Goal: Task Accomplishment & Management: Use online tool/utility

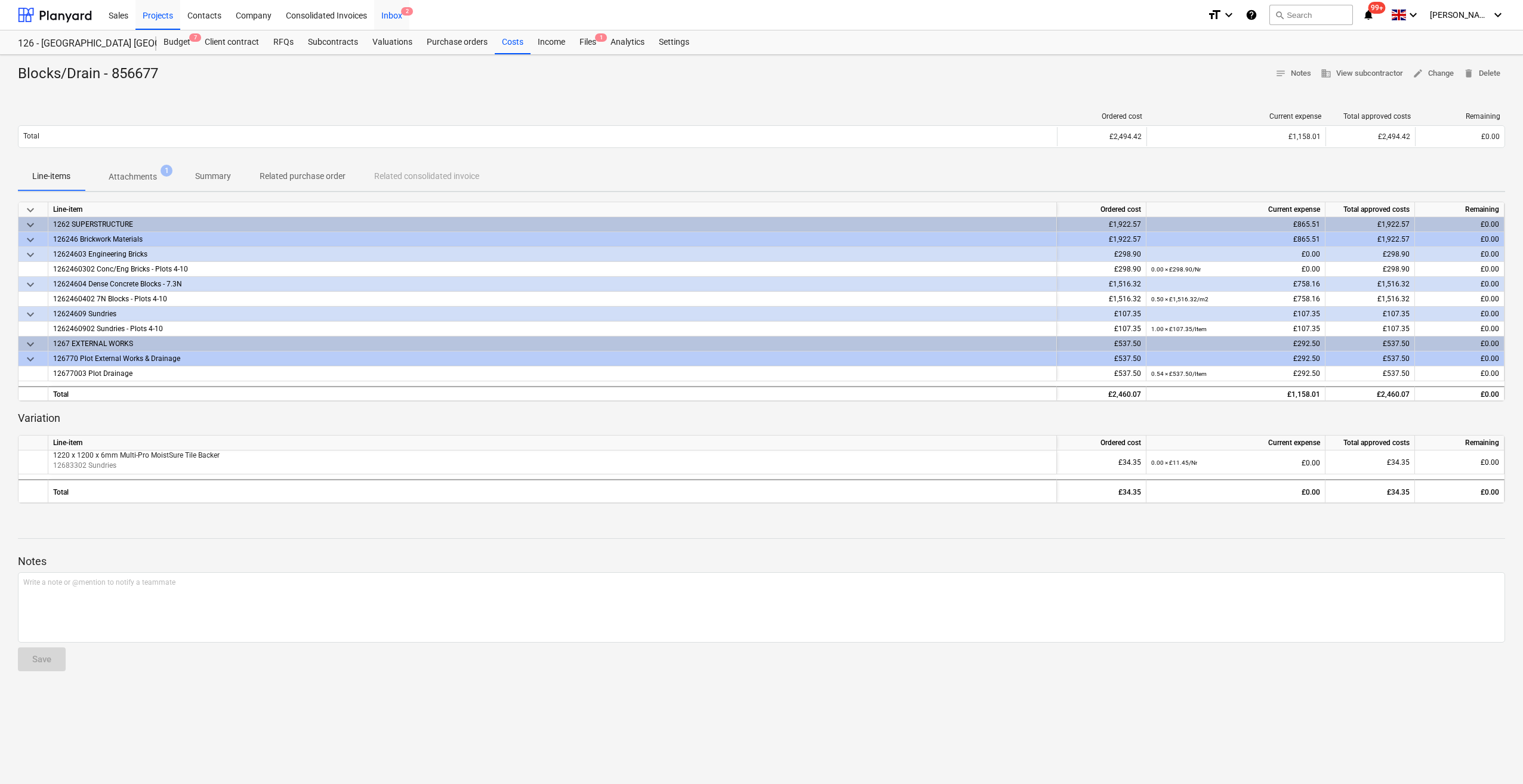
click at [394, 14] on div "Inbox 2" at bounding box center [392, 14] width 35 height 31
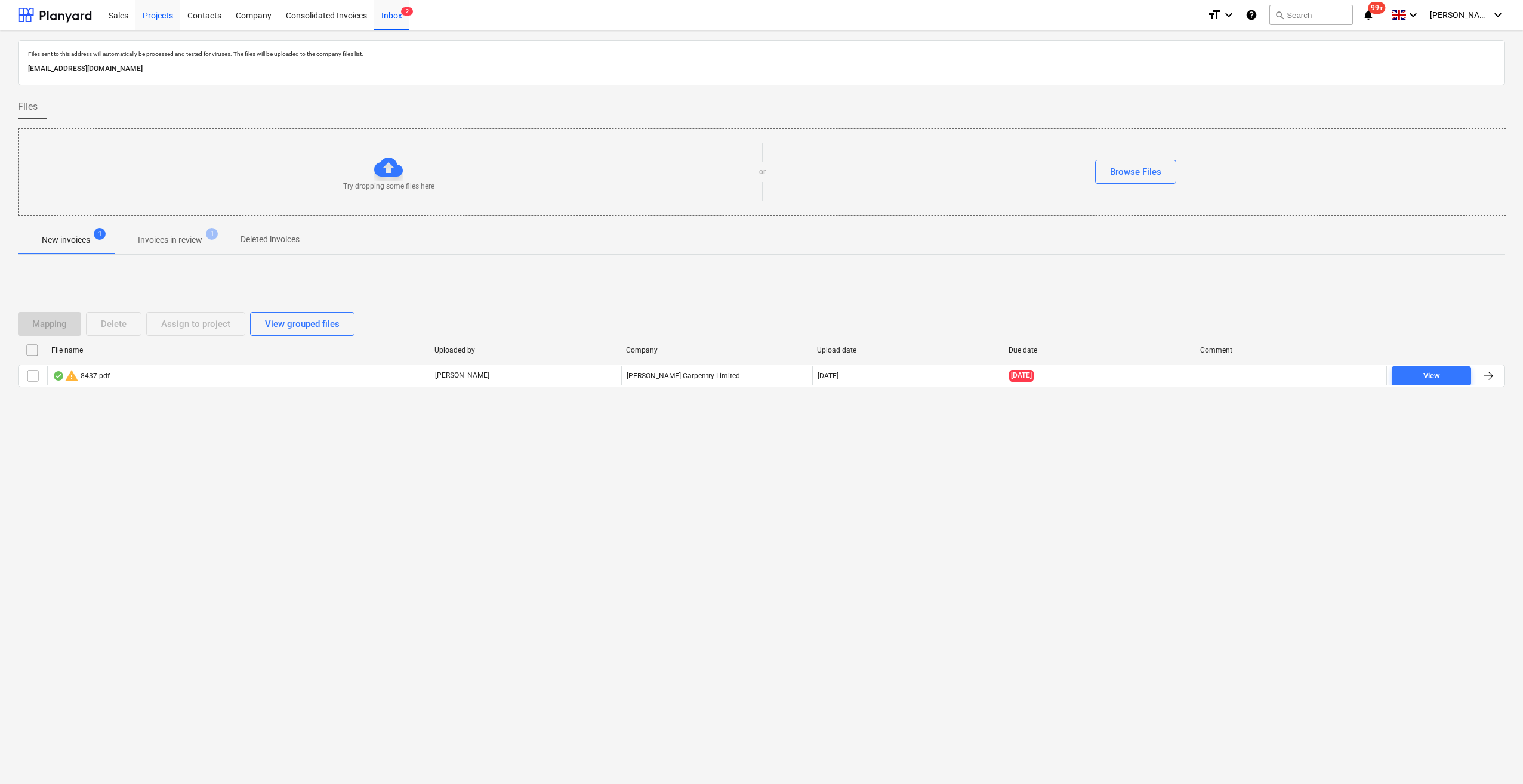
click at [154, 14] on div "Projects" at bounding box center [158, 14] width 45 height 31
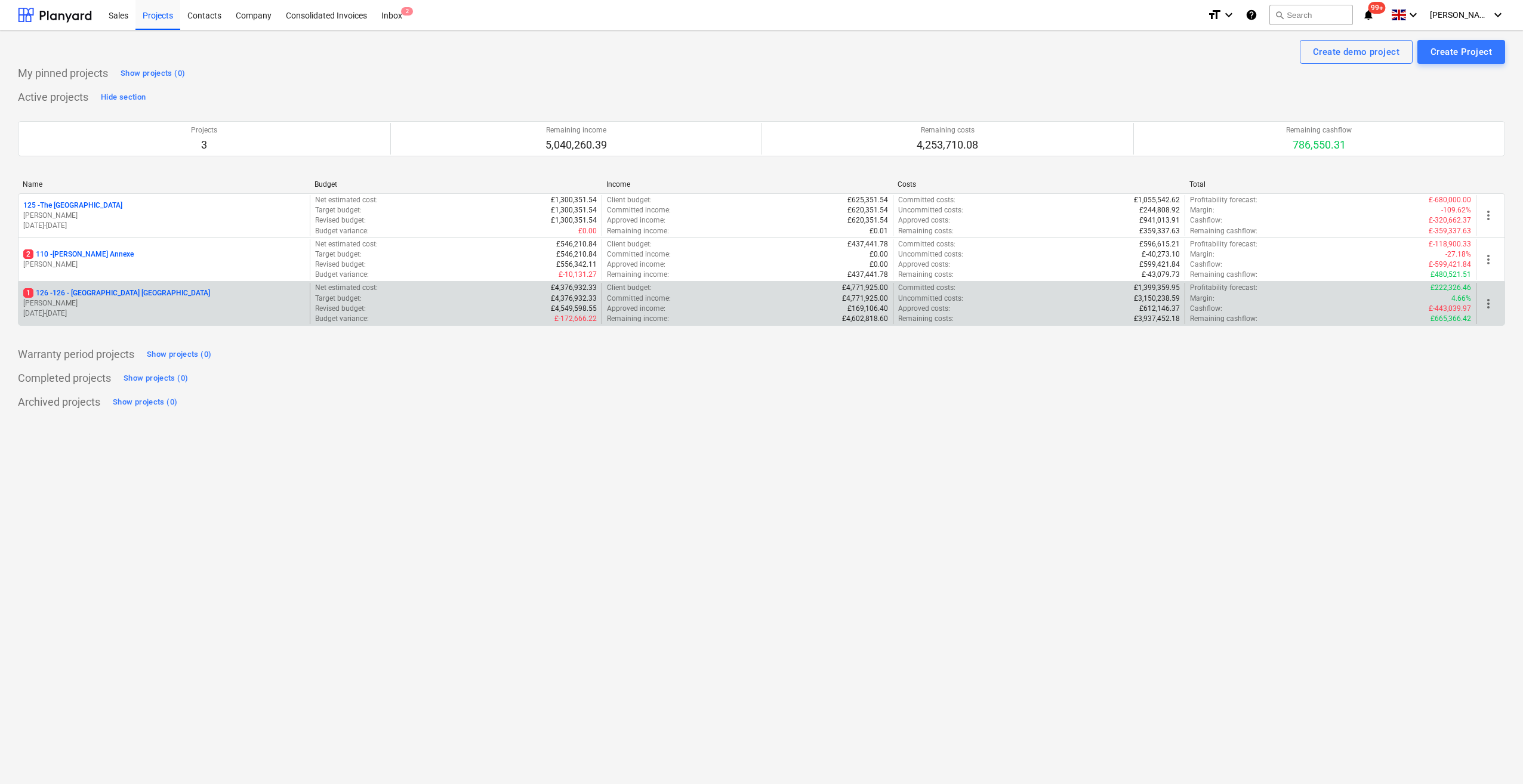
click at [50, 291] on p "1 126 - 126 - [GEOGRAPHIC_DATA] [GEOGRAPHIC_DATA]" at bounding box center [117, 293] width 187 height 10
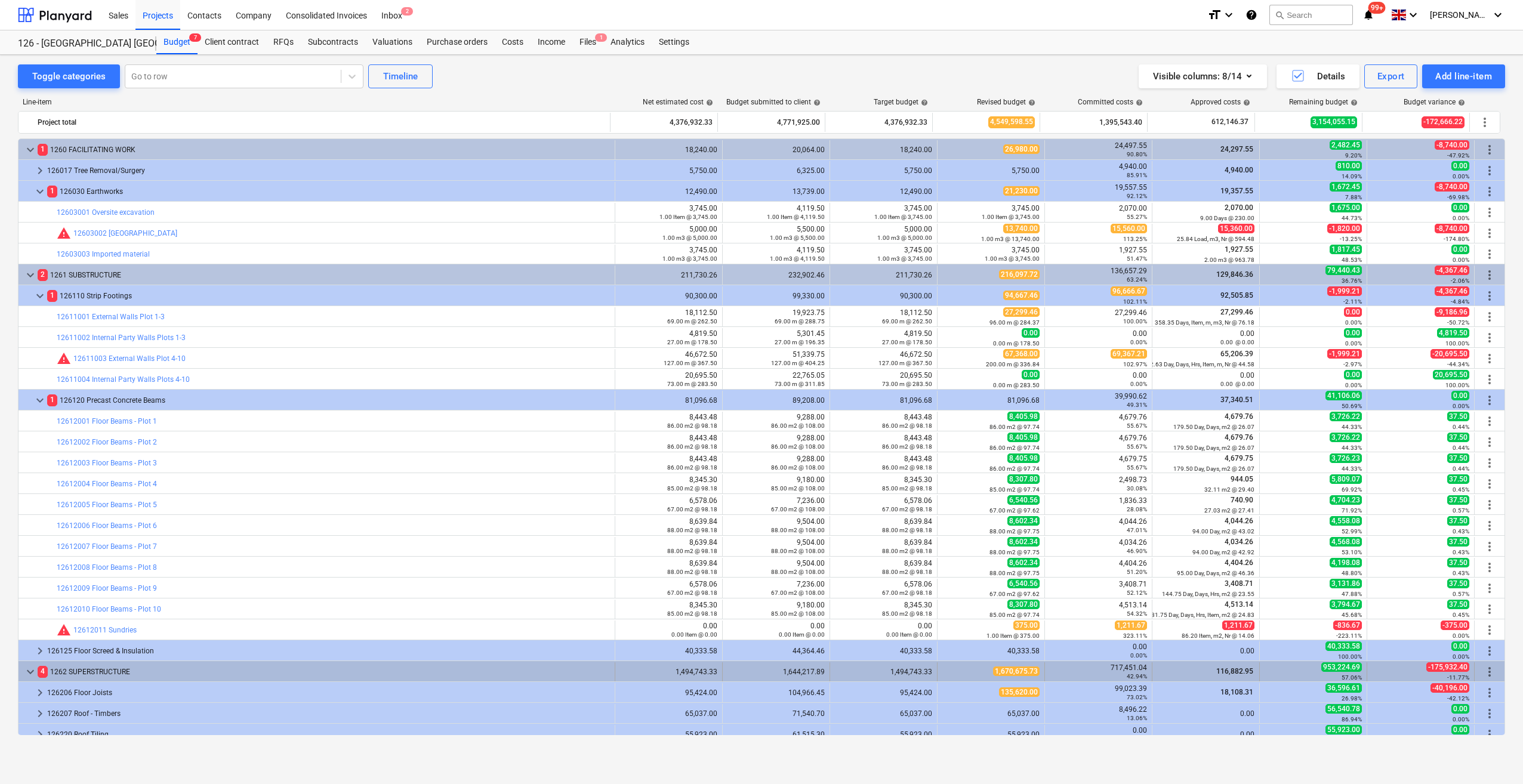
scroll to position [418, 0]
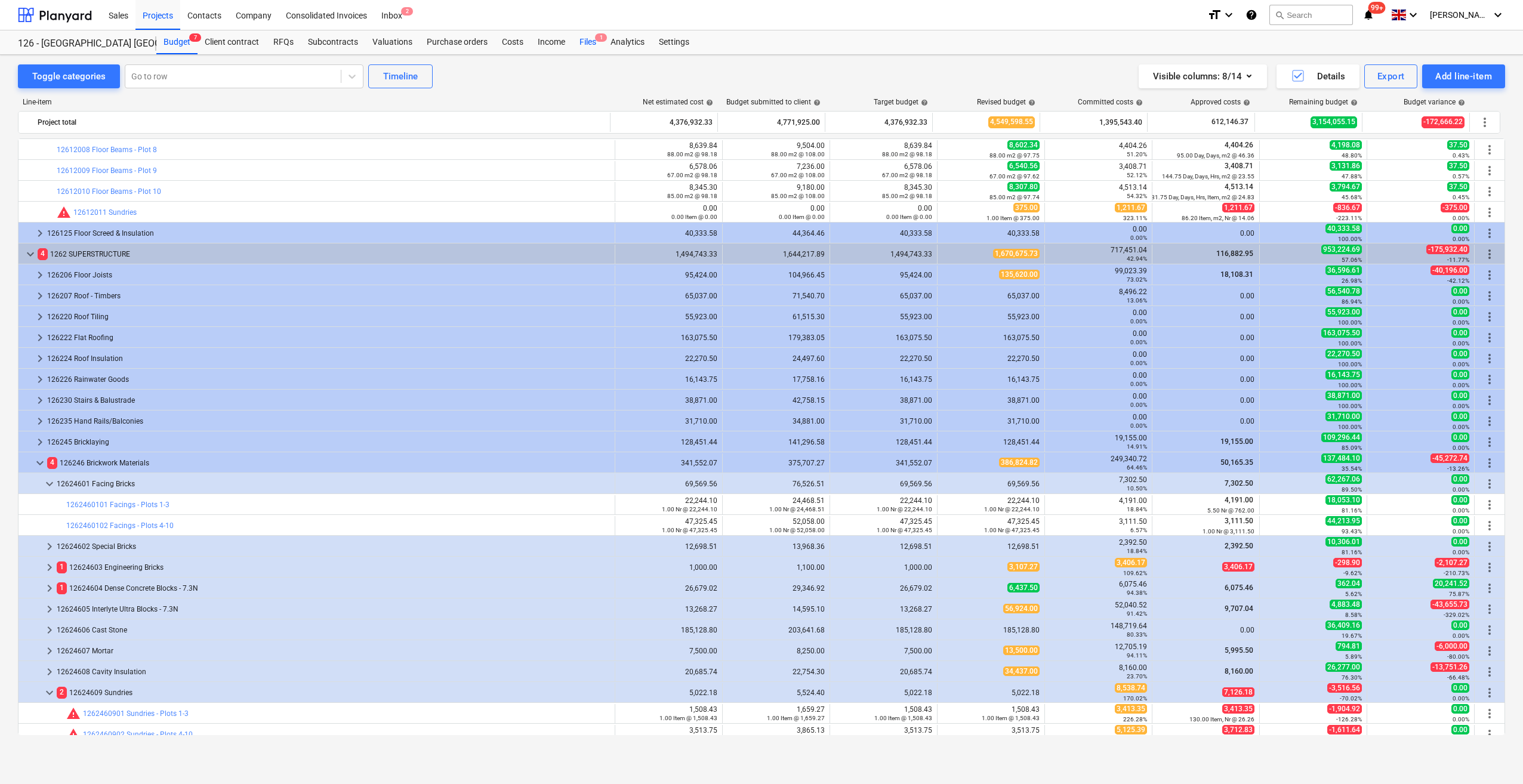
click at [582, 42] on div "Files 1" at bounding box center [588, 42] width 31 height 24
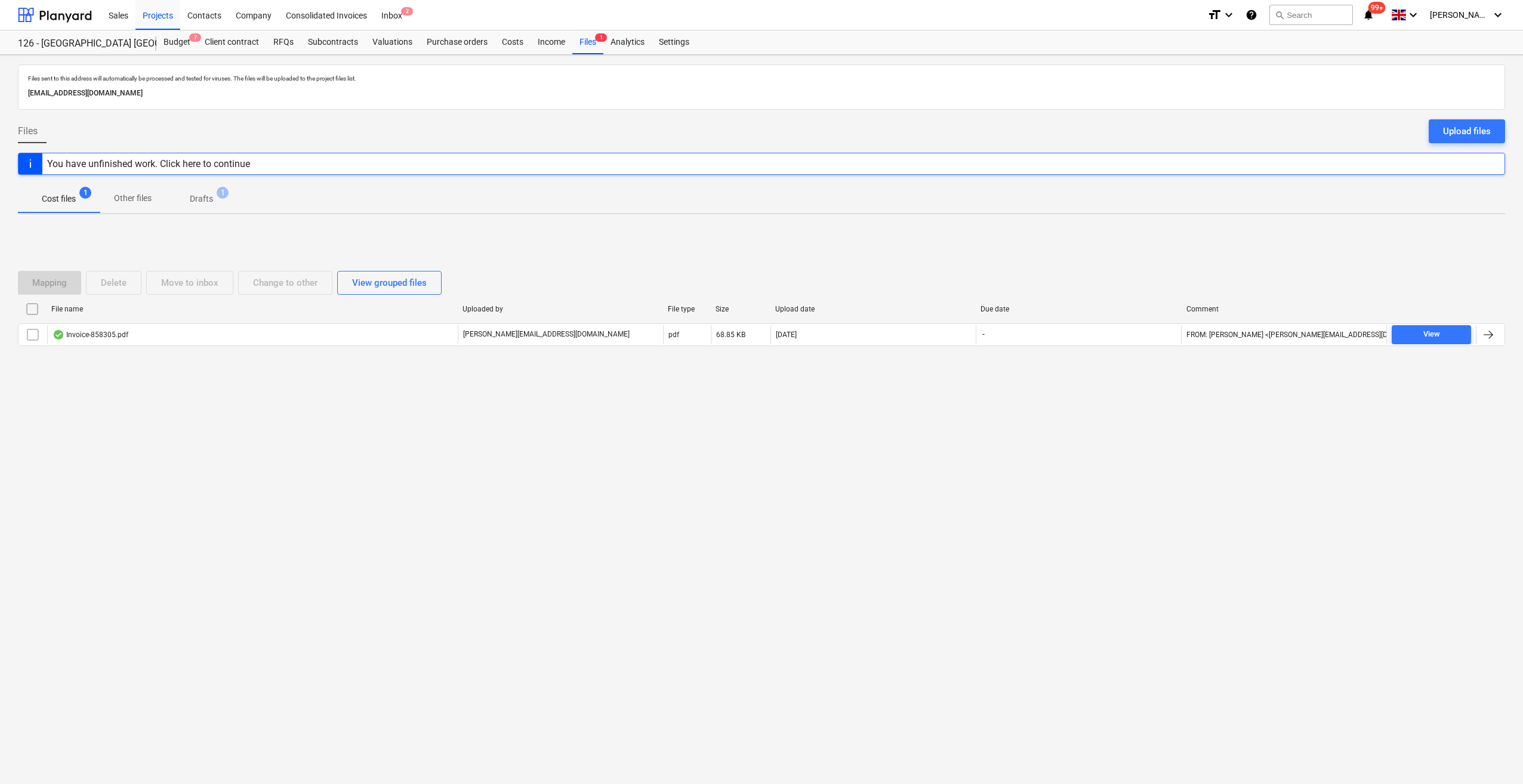
click at [213, 164] on div "You have unfinished work. Click here to continue" at bounding box center [149, 164] width 203 height 12
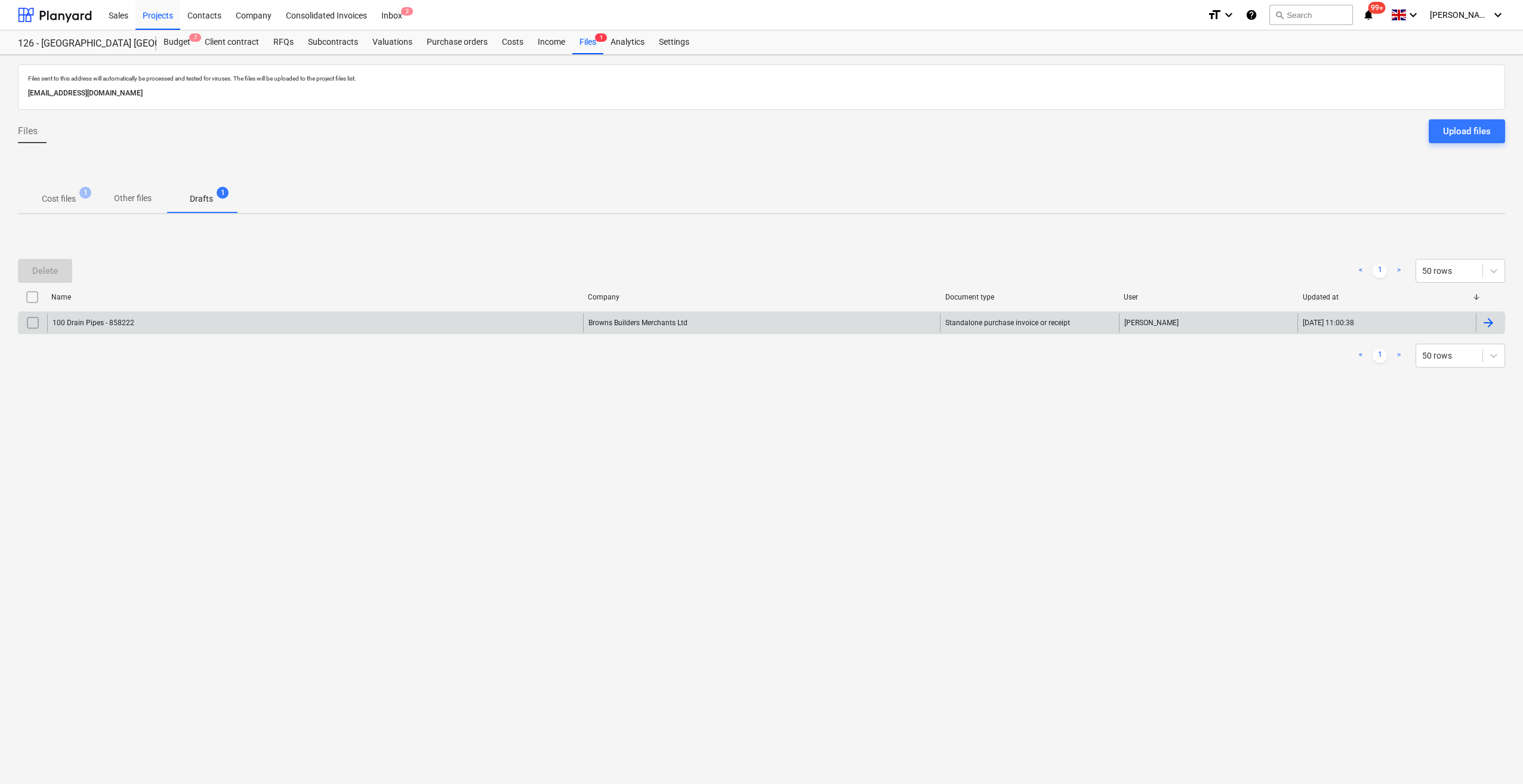
click at [110, 327] on div "100 Drain Pipes - 858222" at bounding box center [315, 322] width 536 height 19
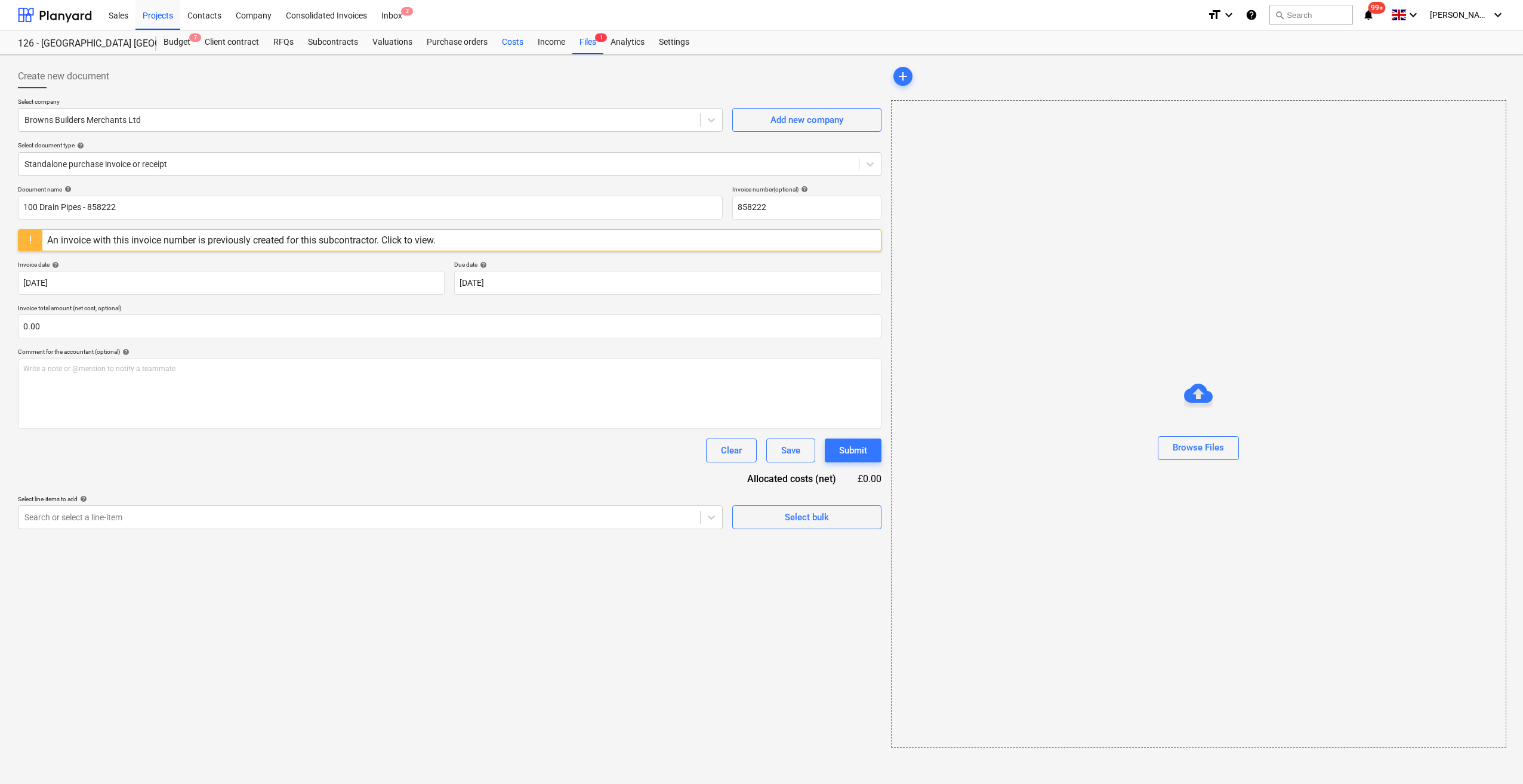
click at [509, 48] on div "Costs" at bounding box center [512, 42] width 36 height 24
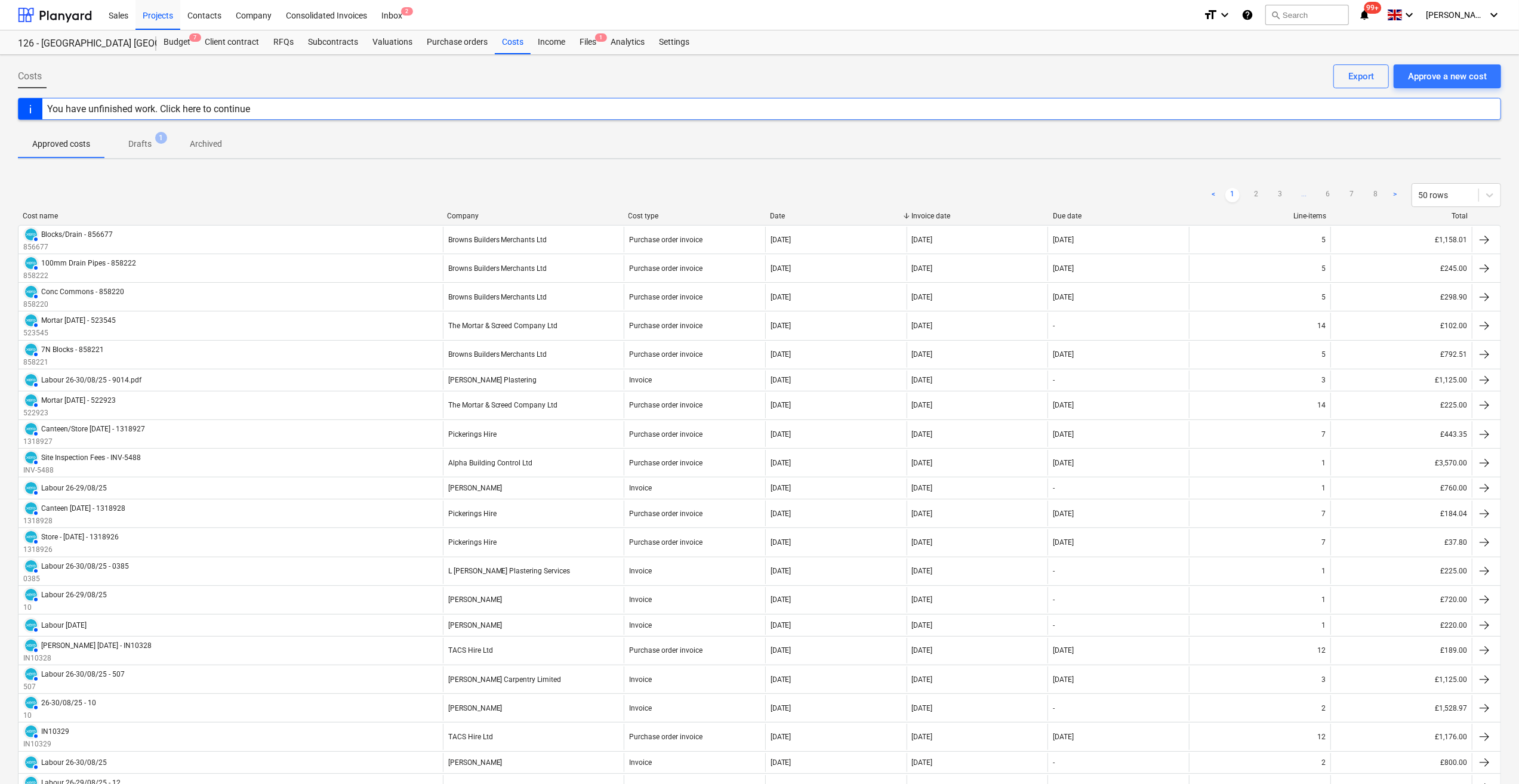
click at [132, 146] on p "Drafts" at bounding box center [140, 144] width 23 height 12
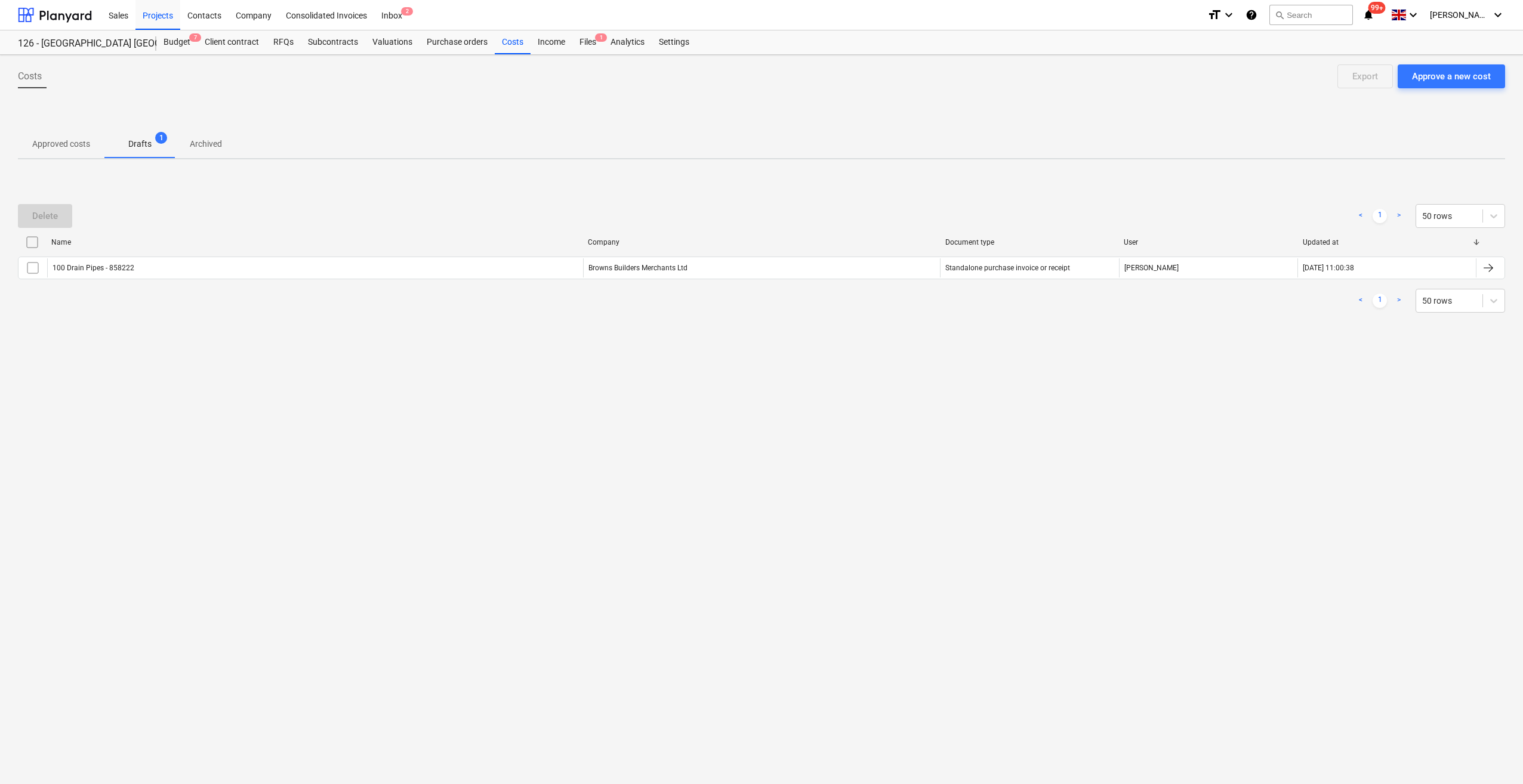
click at [33, 242] on input "checkbox" at bounding box center [32, 242] width 19 height 19
click at [51, 212] on div "Delete" at bounding box center [45, 215] width 26 height 16
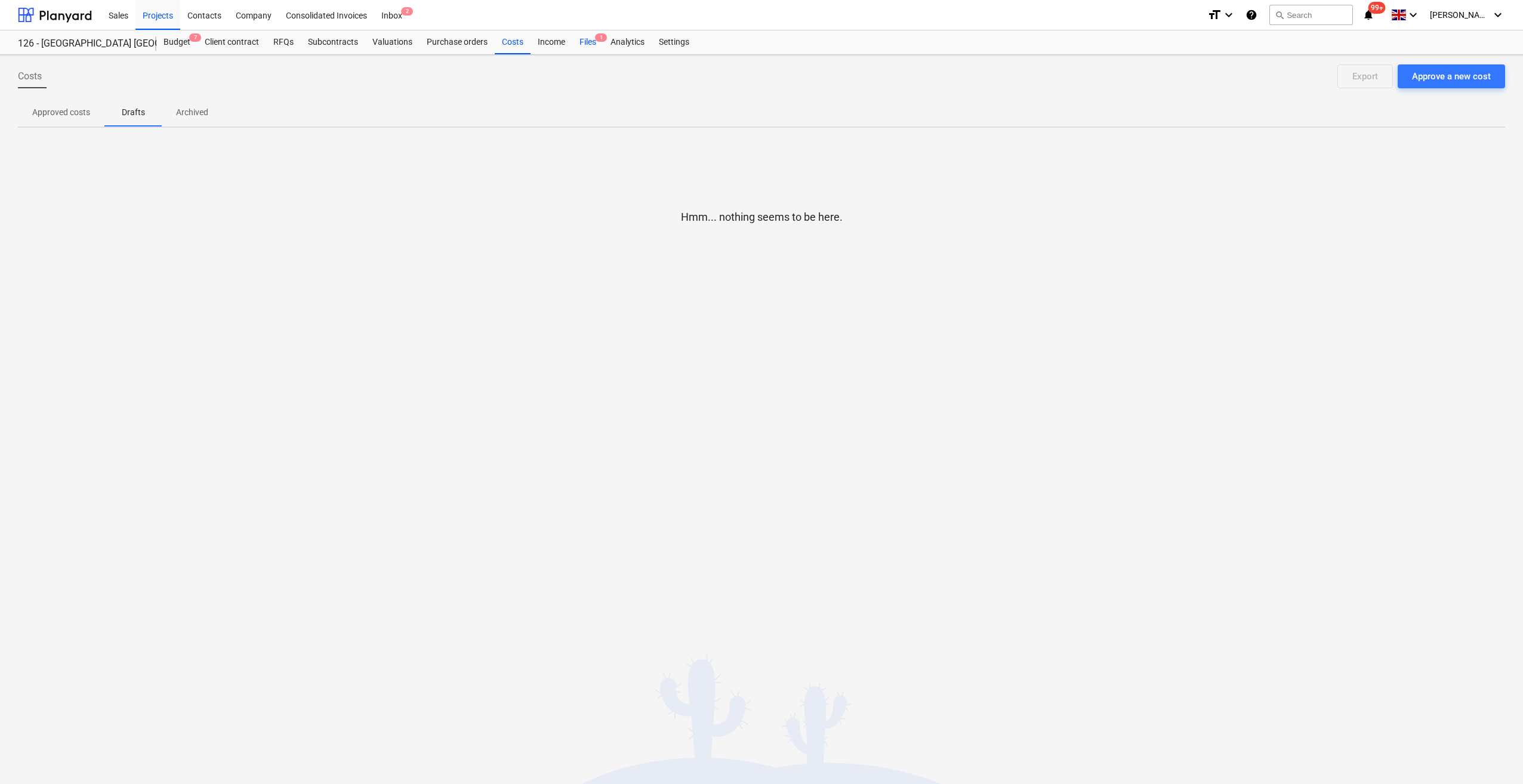
click at [586, 43] on div "Files 1" at bounding box center [588, 42] width 31 height 24
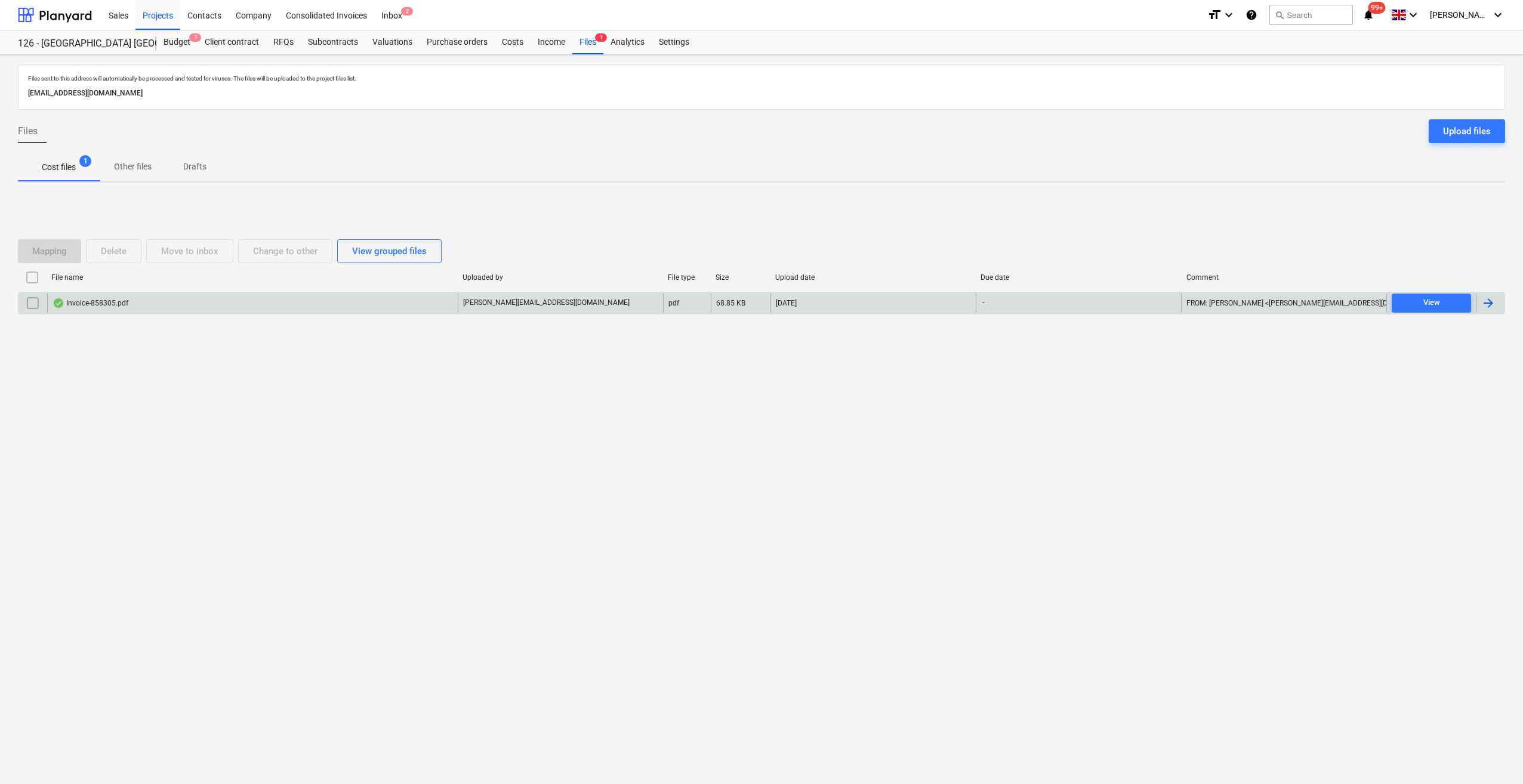
click at [1484, 307] on div at bounding box center [1488, 303] width 14 height 14
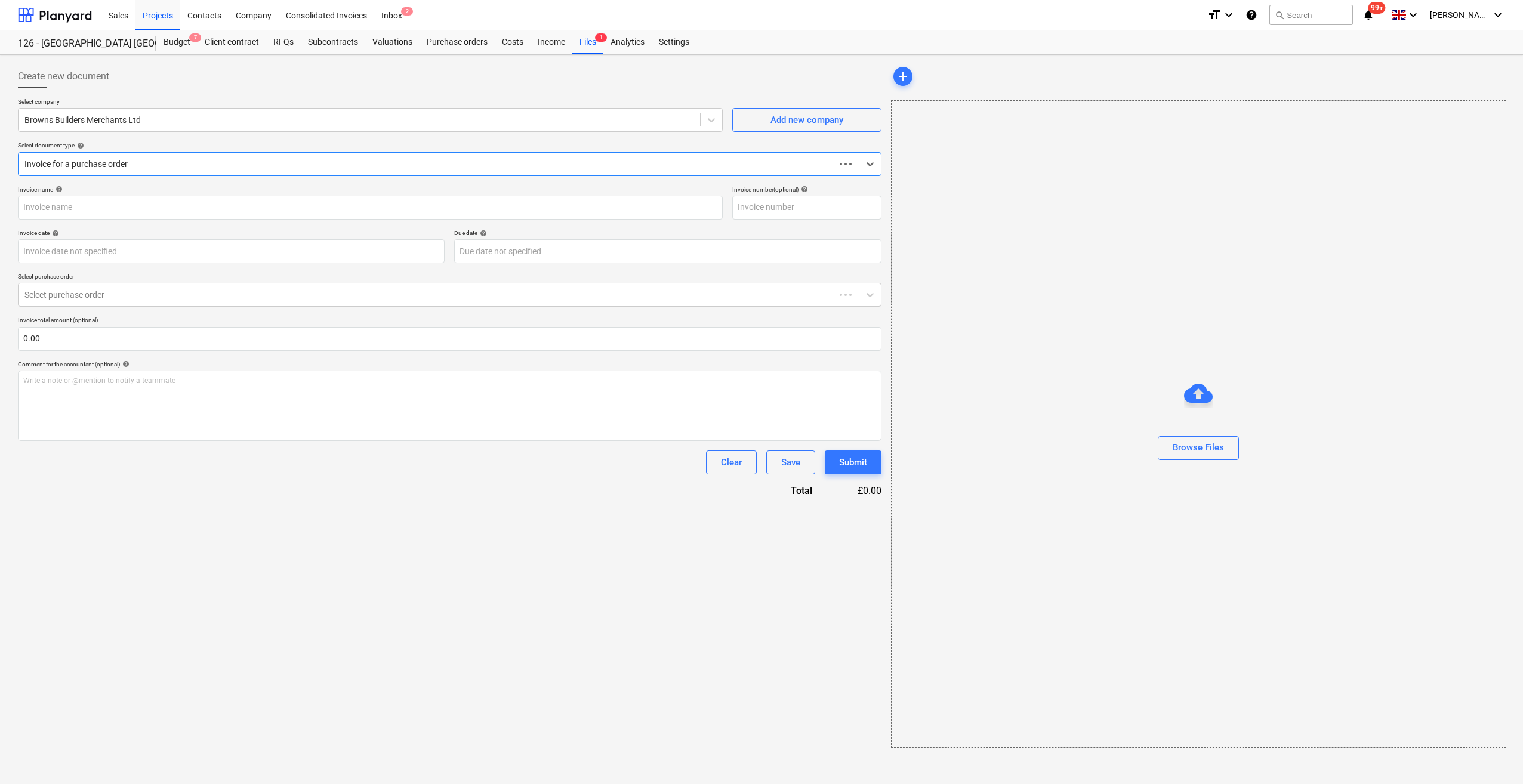
type input "858305"
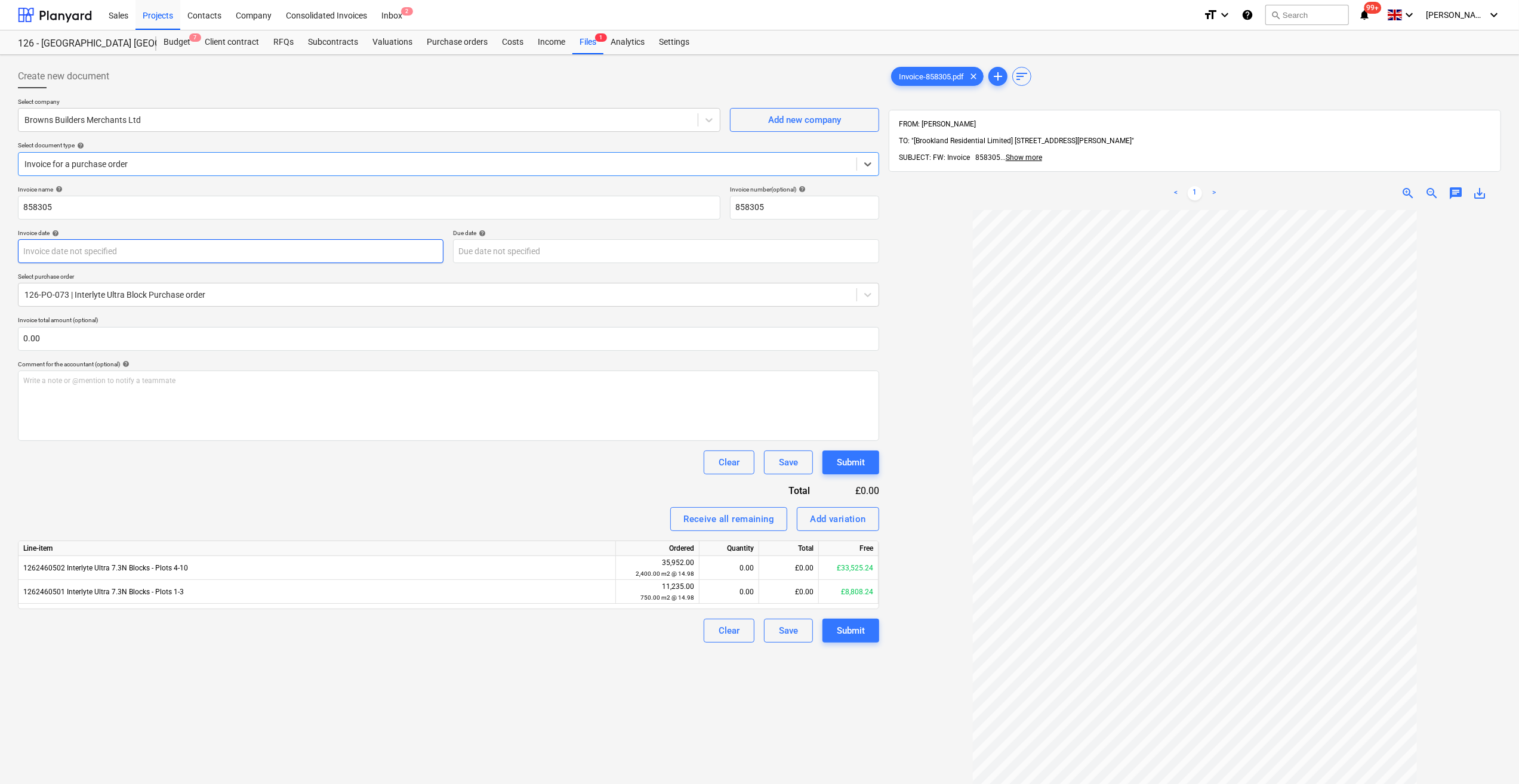
click at [75, 251] on body "Sales Projects Contacts Company Consolidated Invoices Inbox 2 format_size keybo…" at bounding box center [759, 392] width 1519 height 784
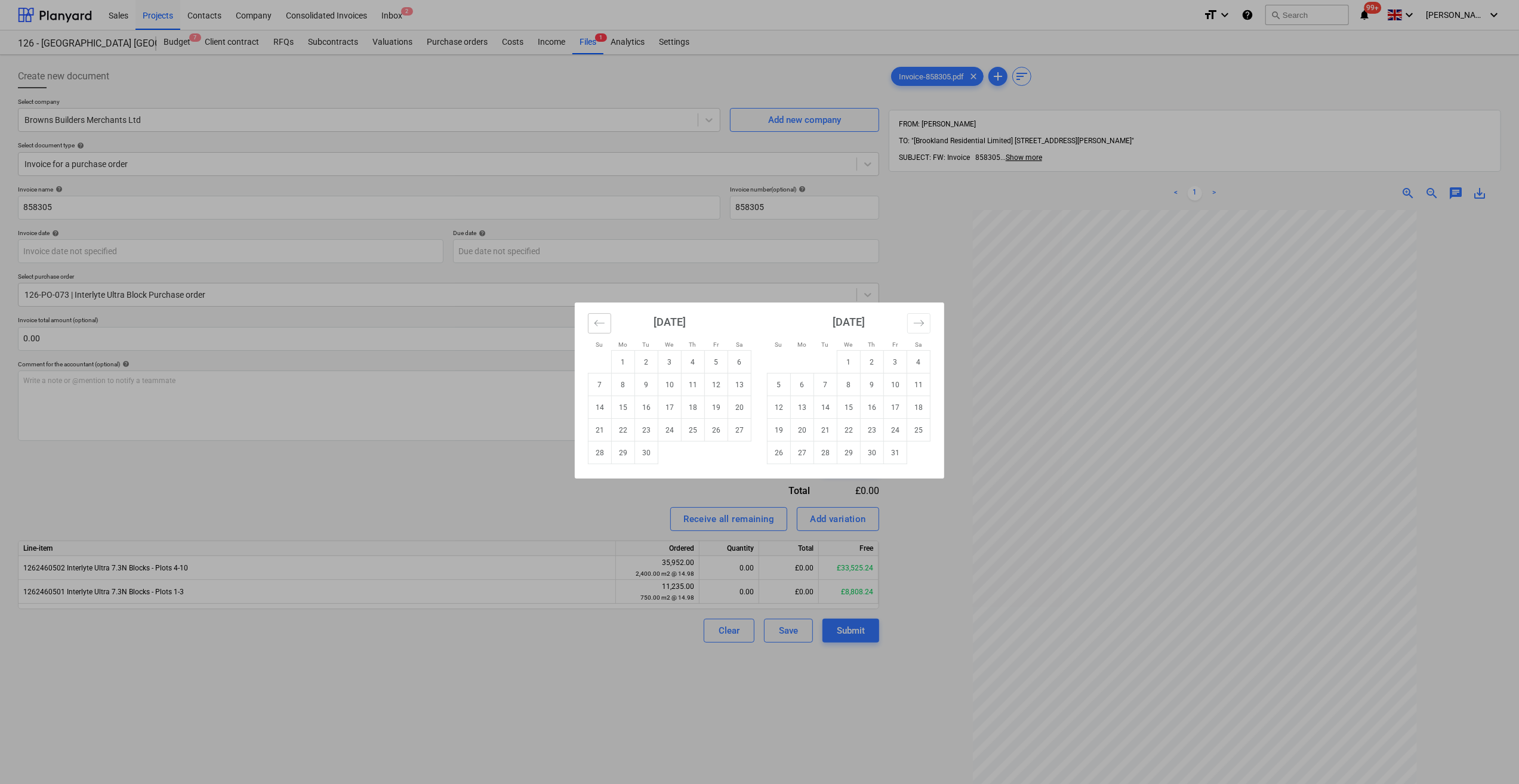
click at [592, 325] on button "Move backward to switch to the previous month." at bounding box center [600, 323] width 23 height 20
click at [599, 474] on td "31" at bounding box center [600, 475] width 23 height 22
type input "[DATE]"
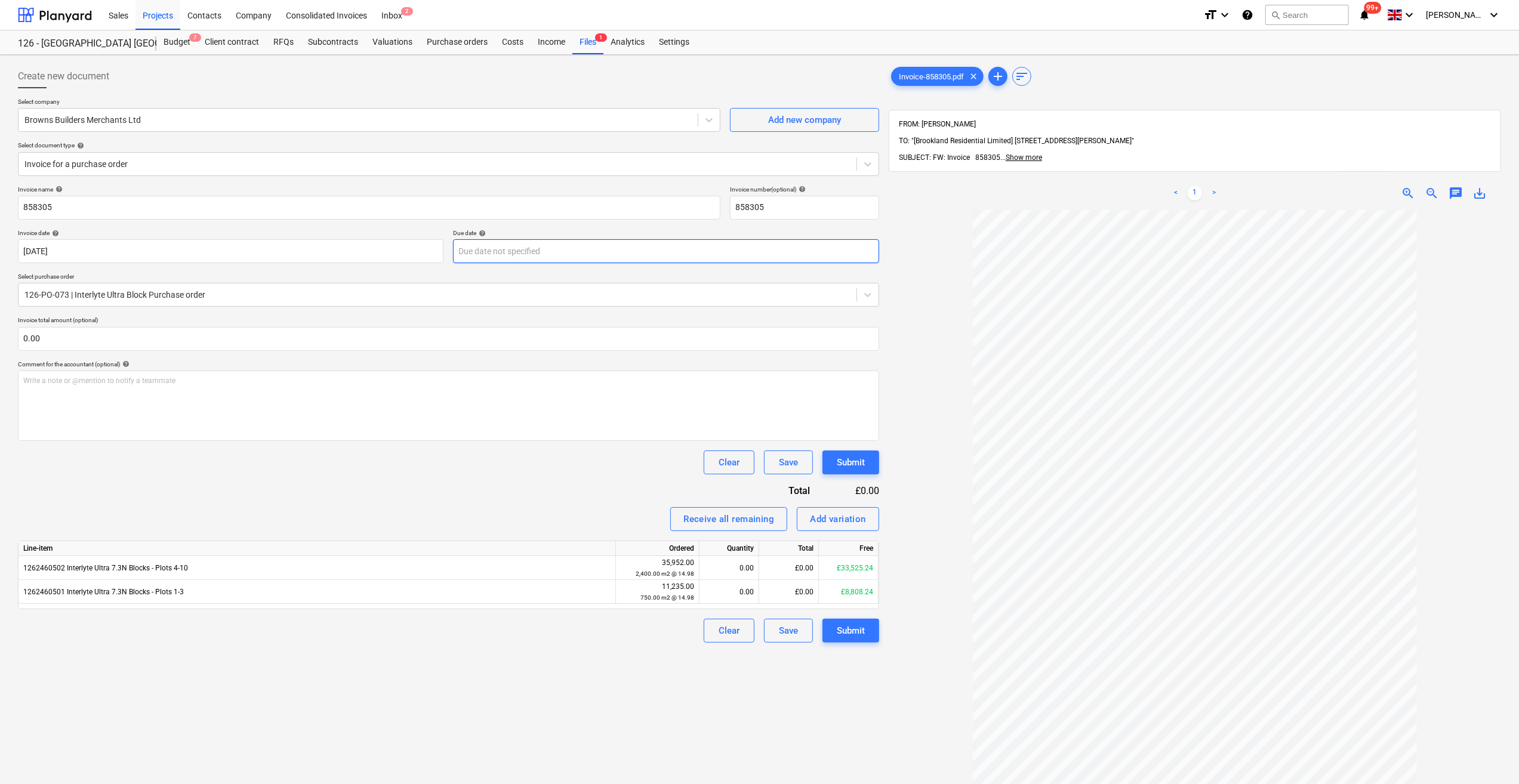
click at [561, 260] on body "Sales Projects Contacts Company Consolidated Invoices Inbox 2 format_size keybo…" at bounding box center [759, 392] width 1519 height 784
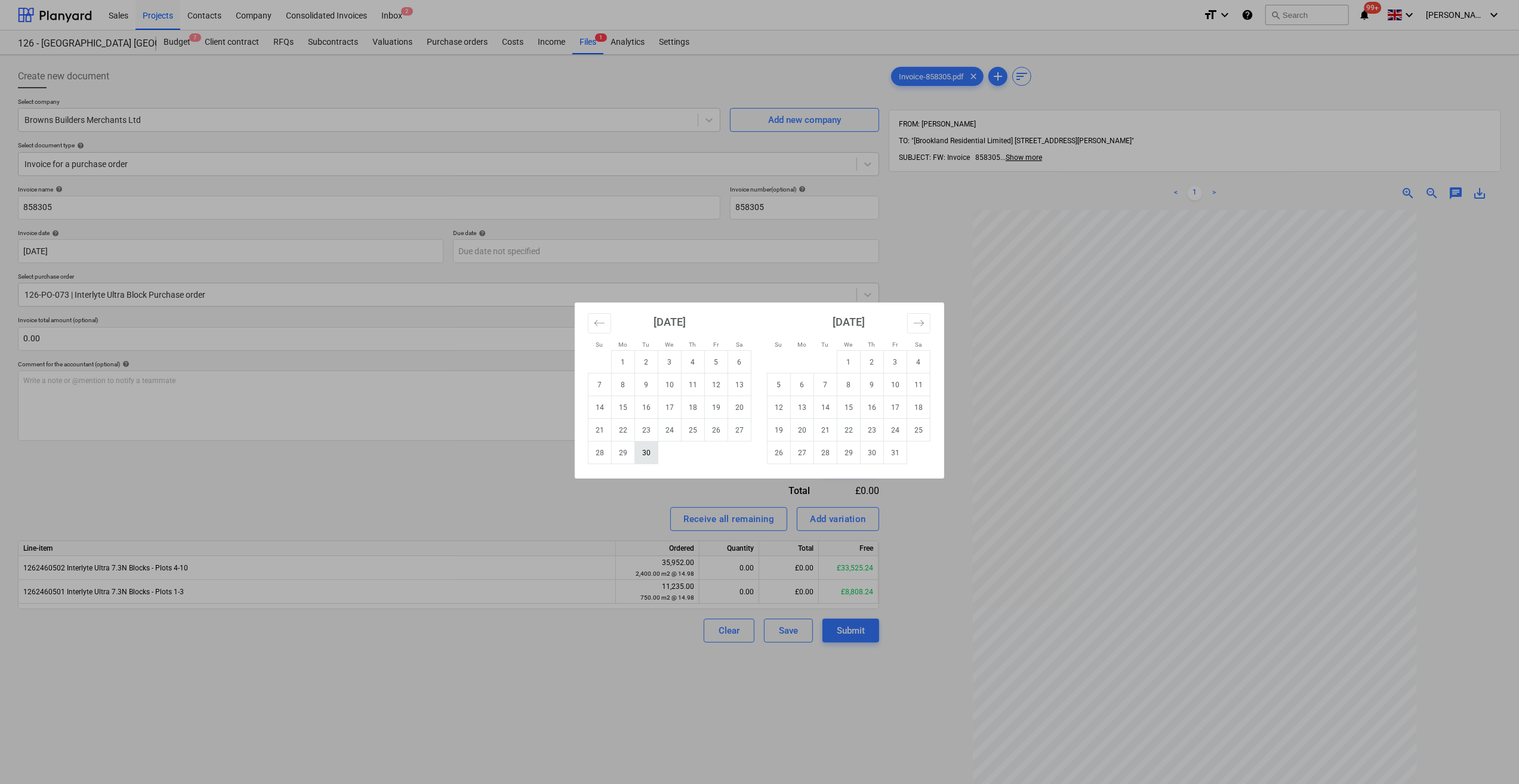
click at [653, 453] on td "30" at bounding box center [647, 453] width 23 height 22
type input "[DATE]"
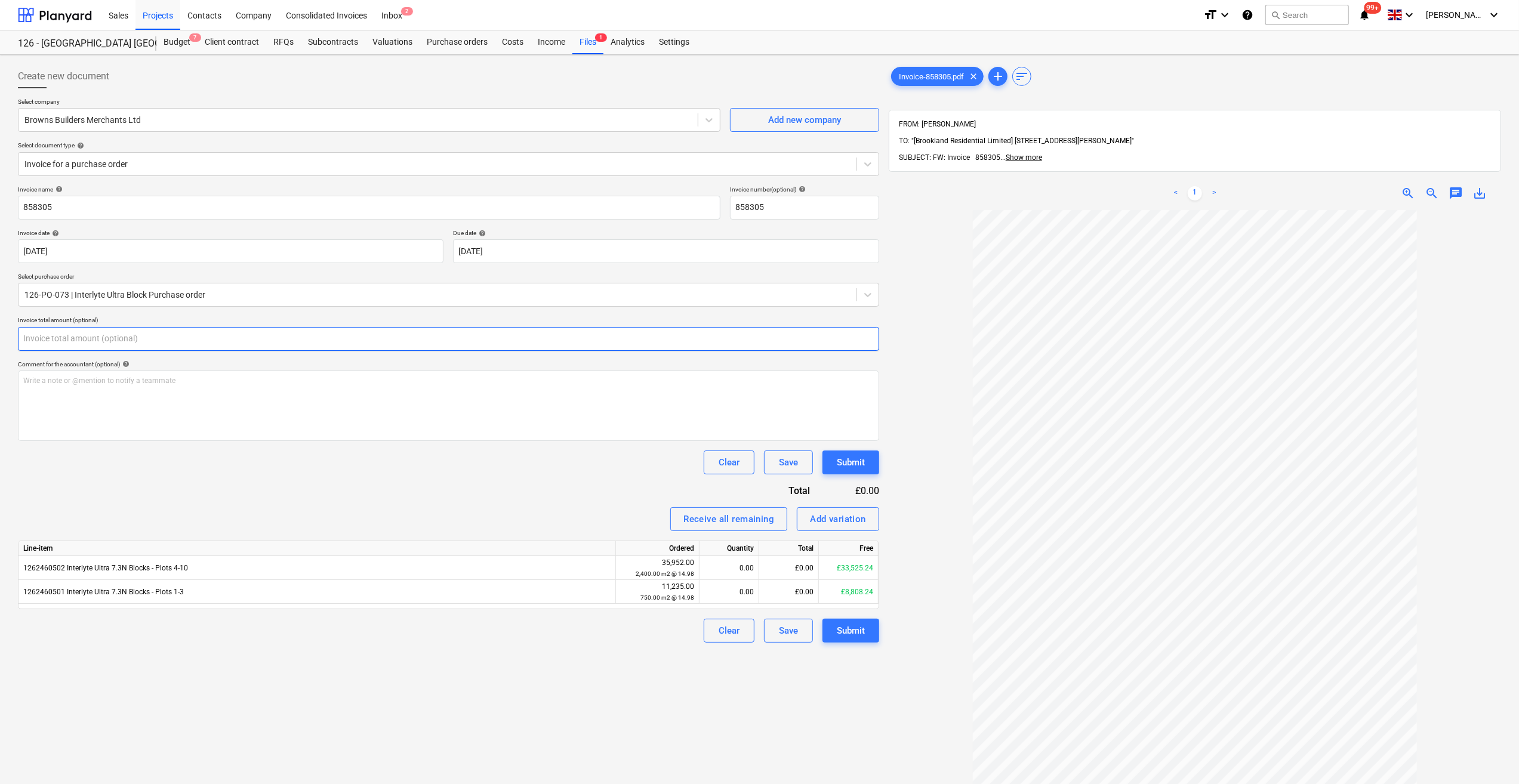
click at [65, 342] on input "text" at bounding box center [448, 339] width 861 height 24
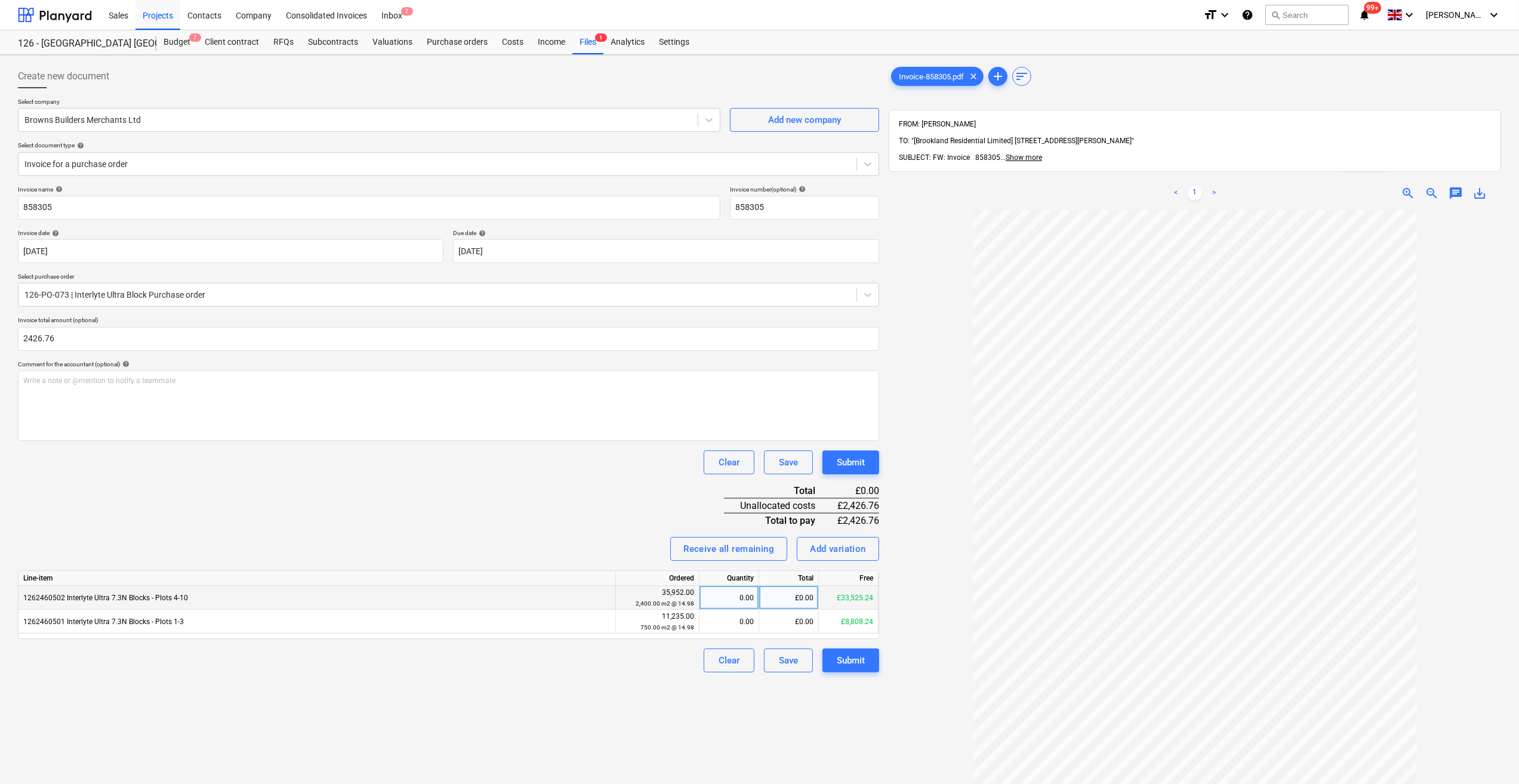
type input "2,426.76"
click at [738, 599] on div "0.00" at bounding box center [729, 597] width 50 height 24
type input "162"
click at [625, 663] on div "Clear Save Submit" at bounding box center [448, 660] width 861 height 24
click at [846, 657] on div "Submit" at bounding box center [851, 660] width 28 height 16
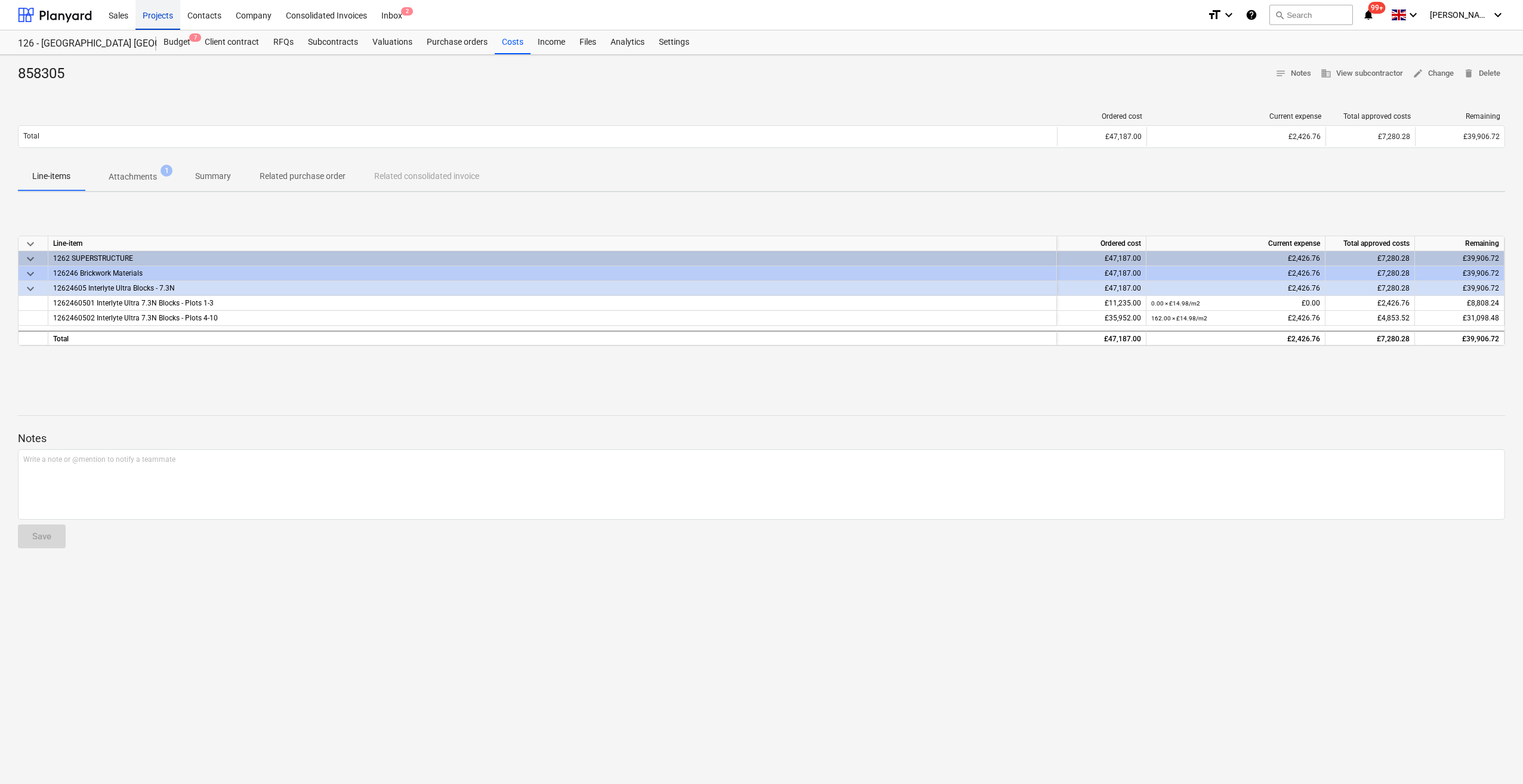
click at [160, 18] on div "Projects" at bounding box center [158, 14] width 45 height 31
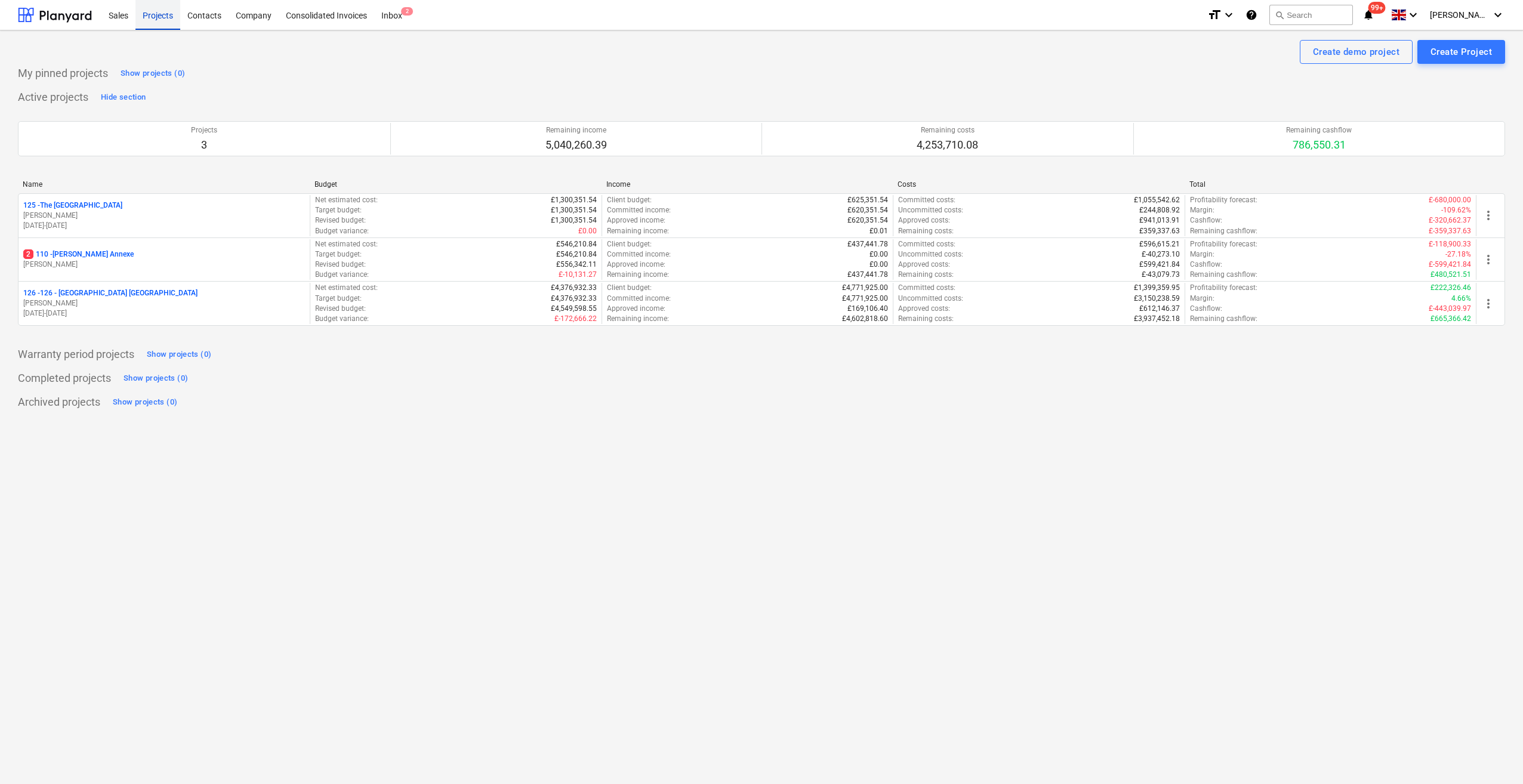
click at [156, 20] on div "Projects" at bounding box center [158, 14] width 45 height 31
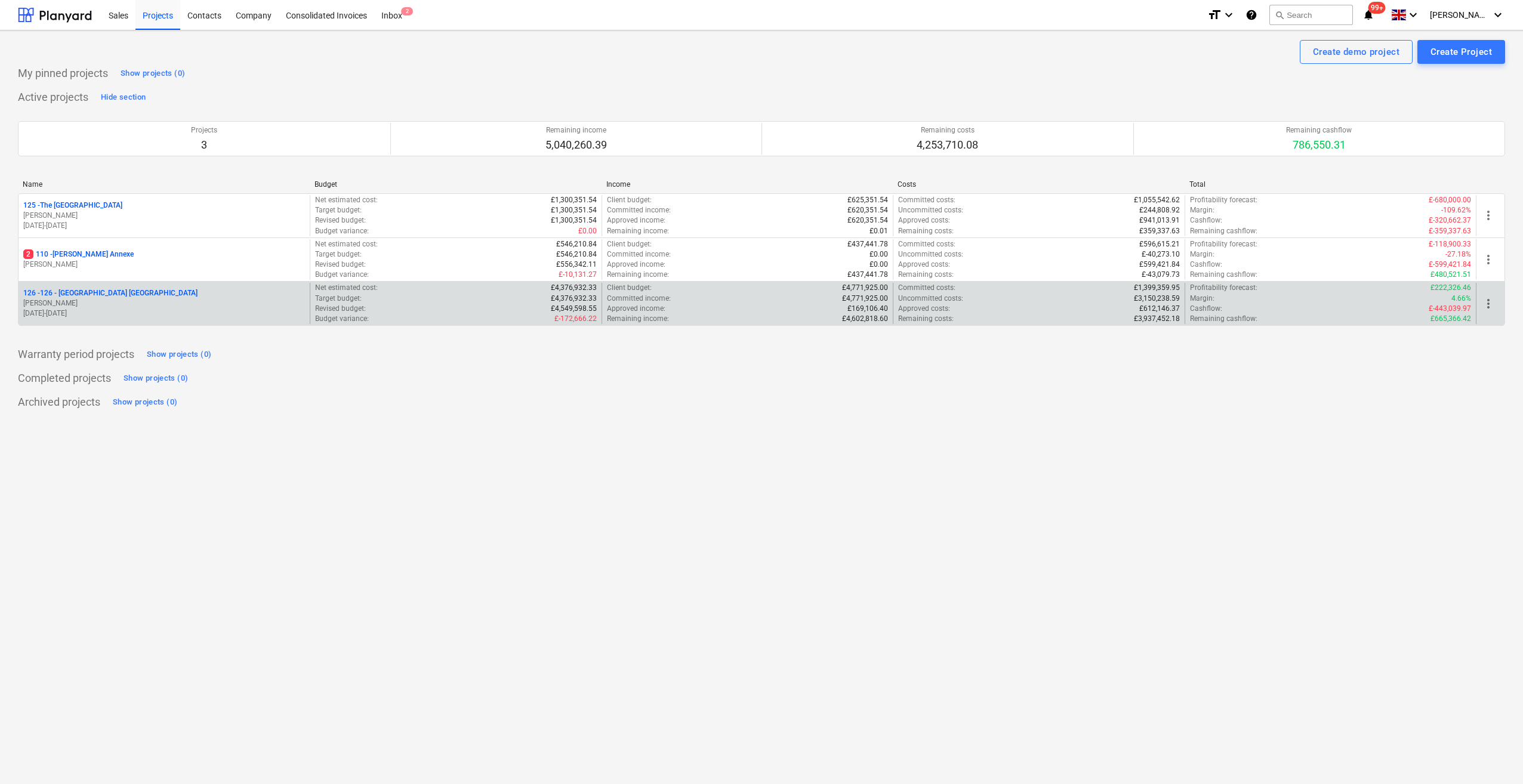
click at [93, 292] on p "126 - 126 - [GEOGRAPHIC_DATA] [GEOGRAPHIC_DATA]" at bounding box center [110, 293] width 175 height 10
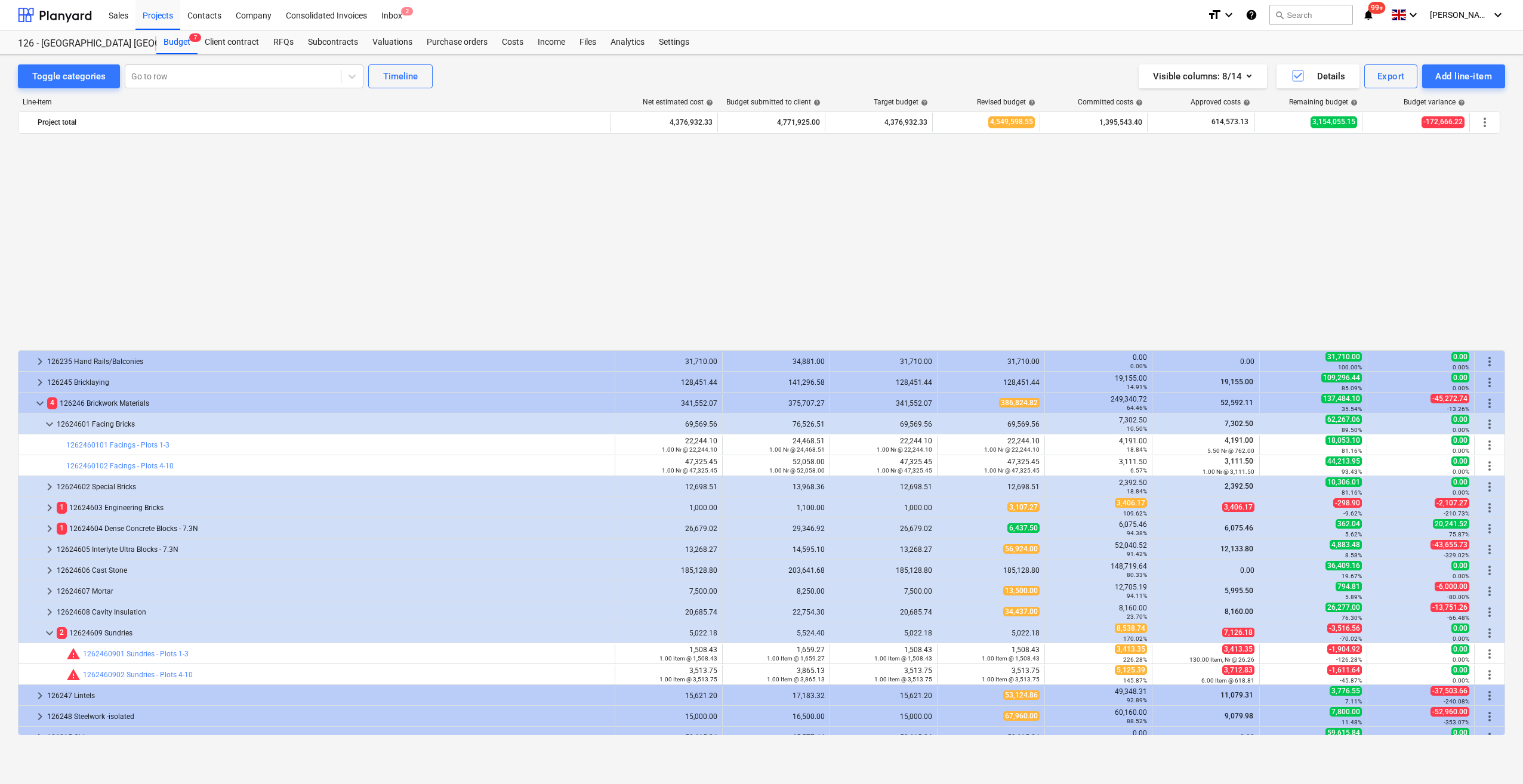
scroll to position [719, 0]
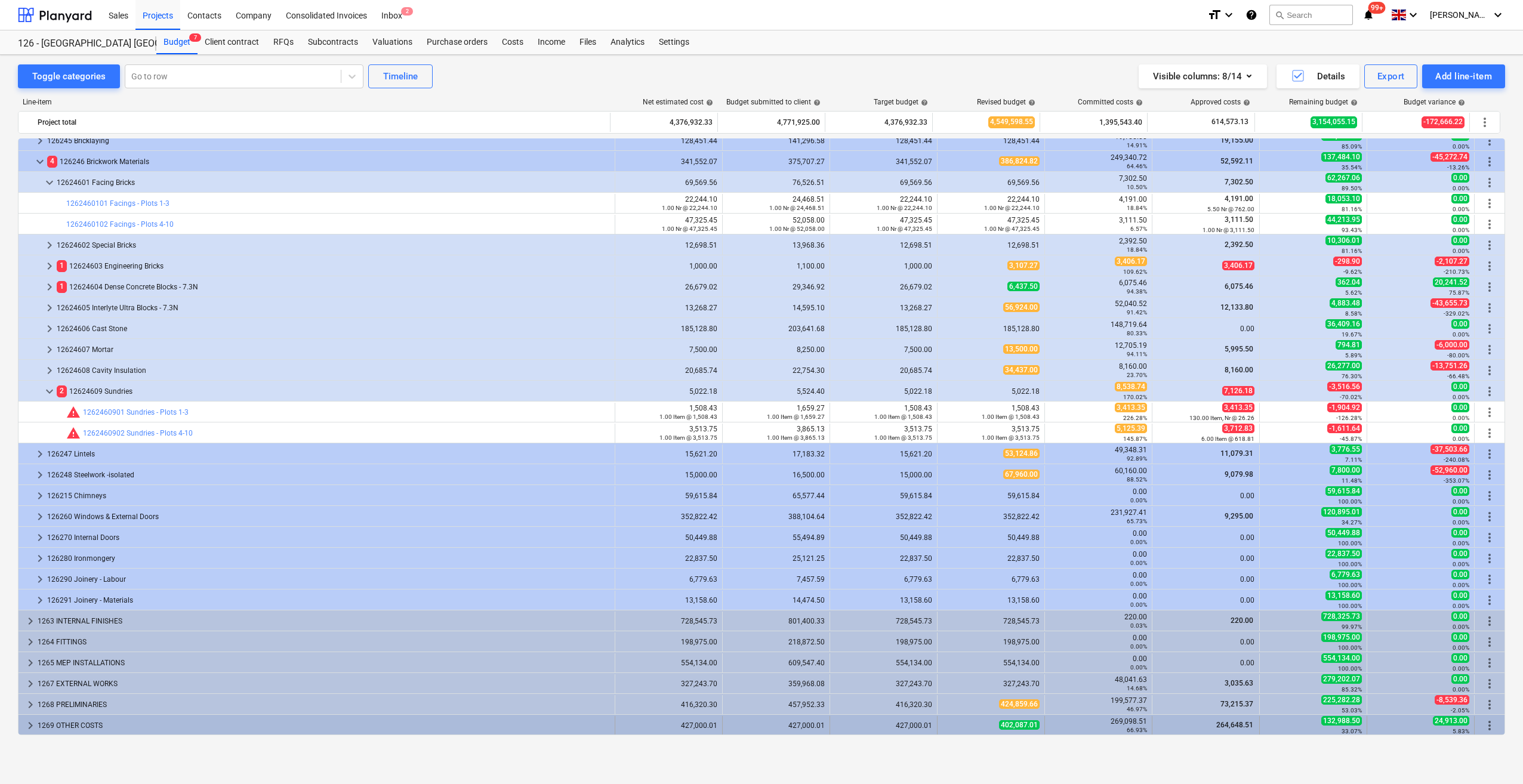
click at [99, 724] on div "1269 OTHER COSTS" at bounding box center [323, 725] width 572 height 19
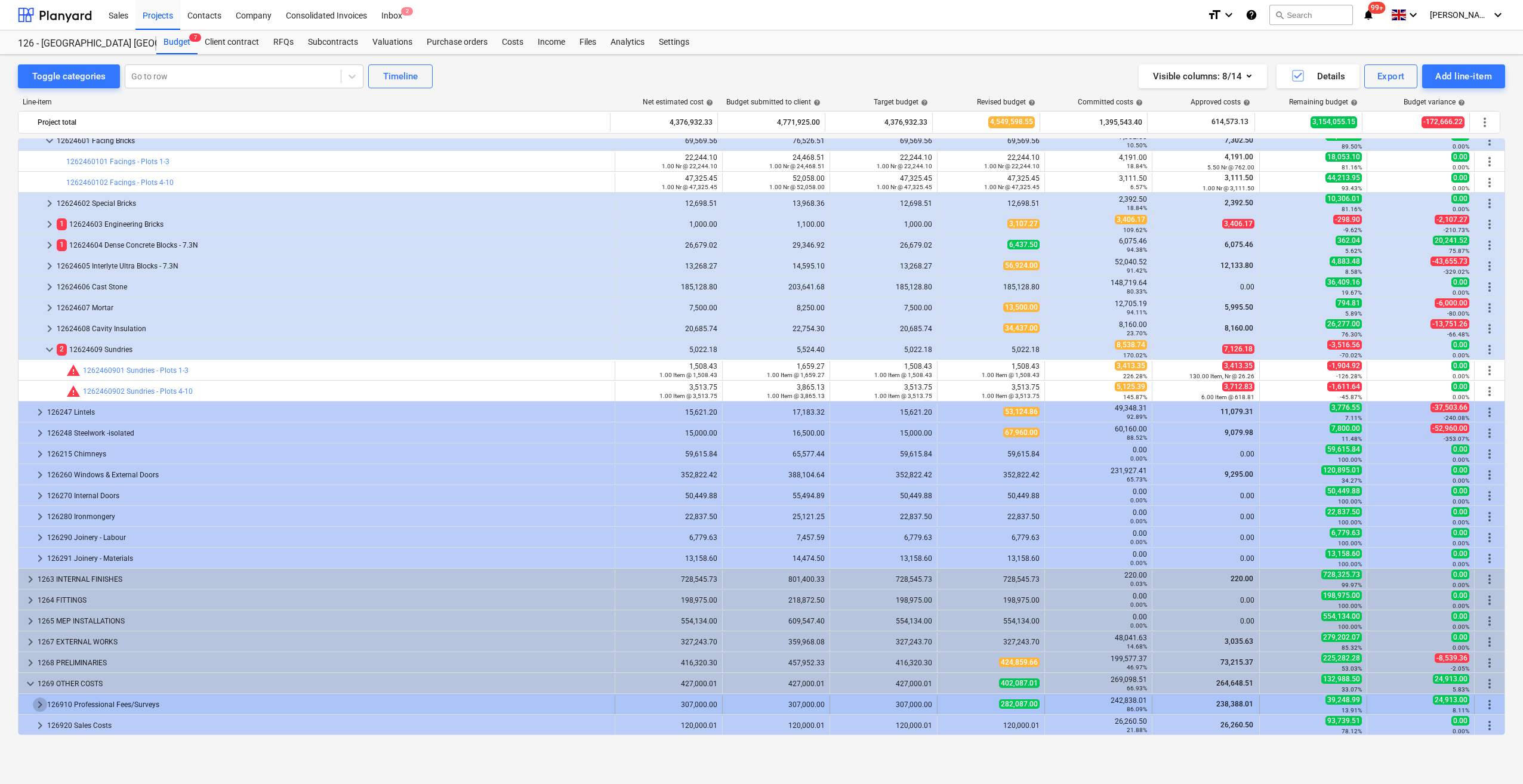
click at [45, 700] on span "keyboard_arrow_right" at bounding box center [40, 704] width 14 height 14
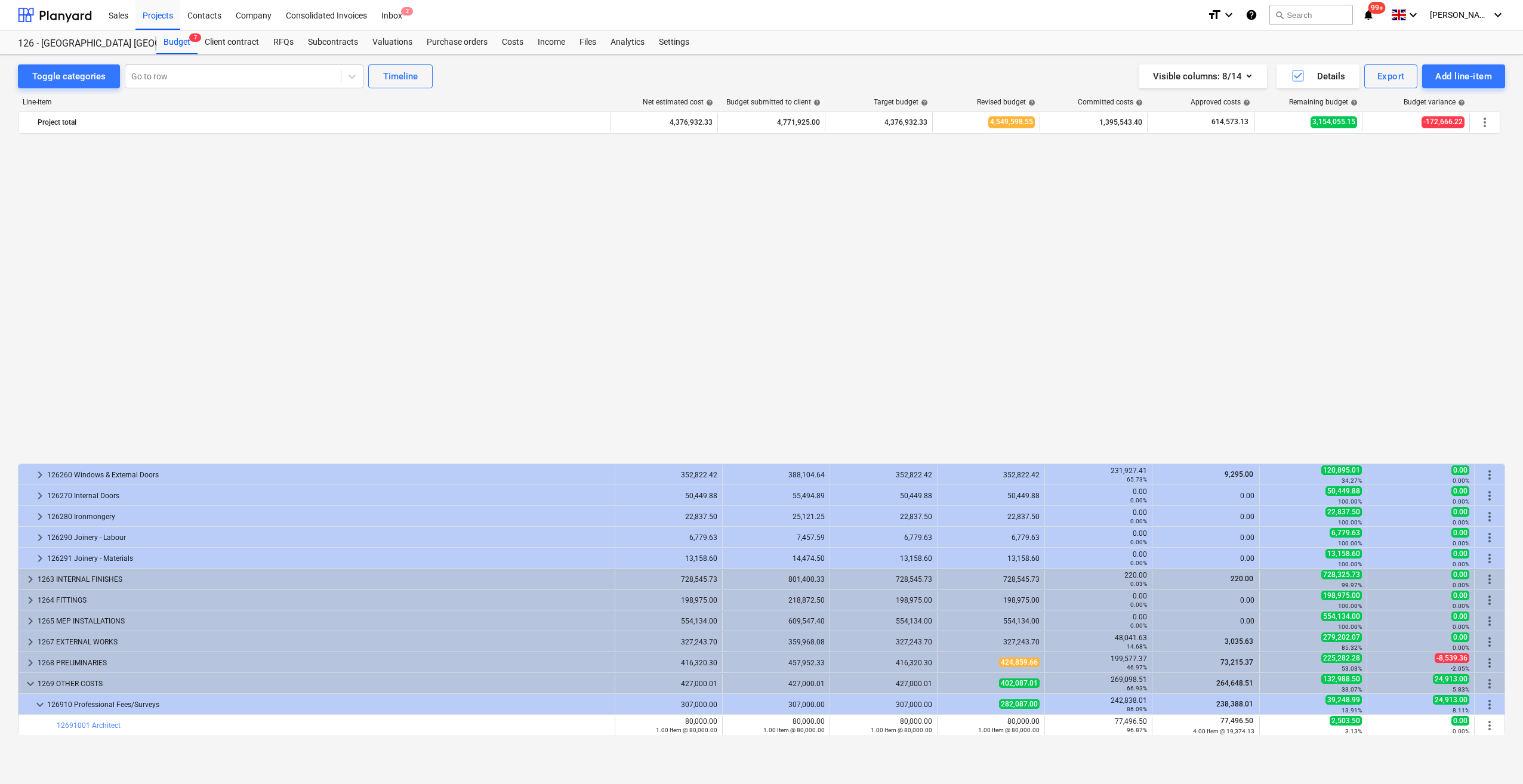
scroll to position [1115, 0]
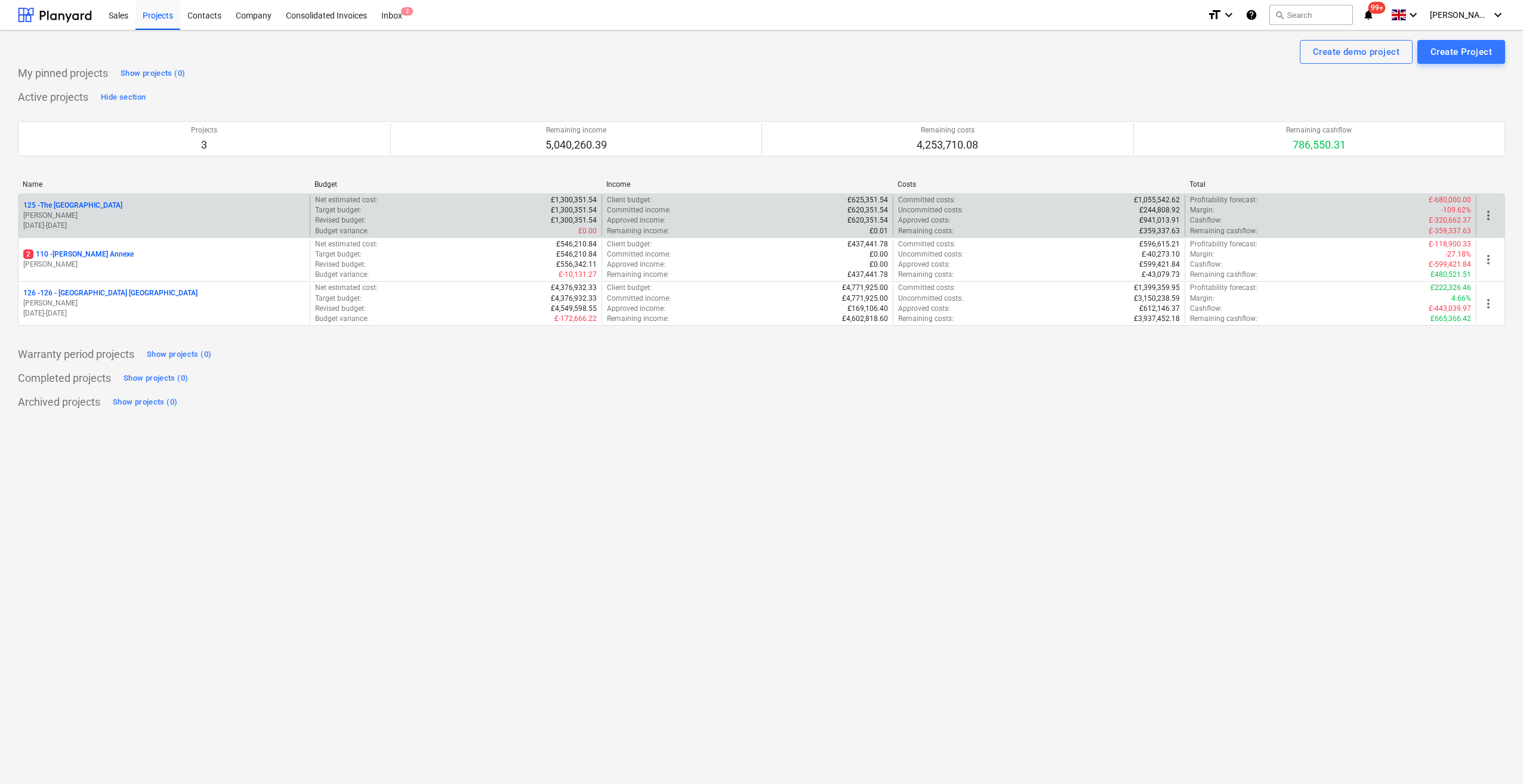
click at [85, 204] on p "125 - The [GEOGRAPHIC_DATA]" at bounding box center [72, 205] width 99 height 10
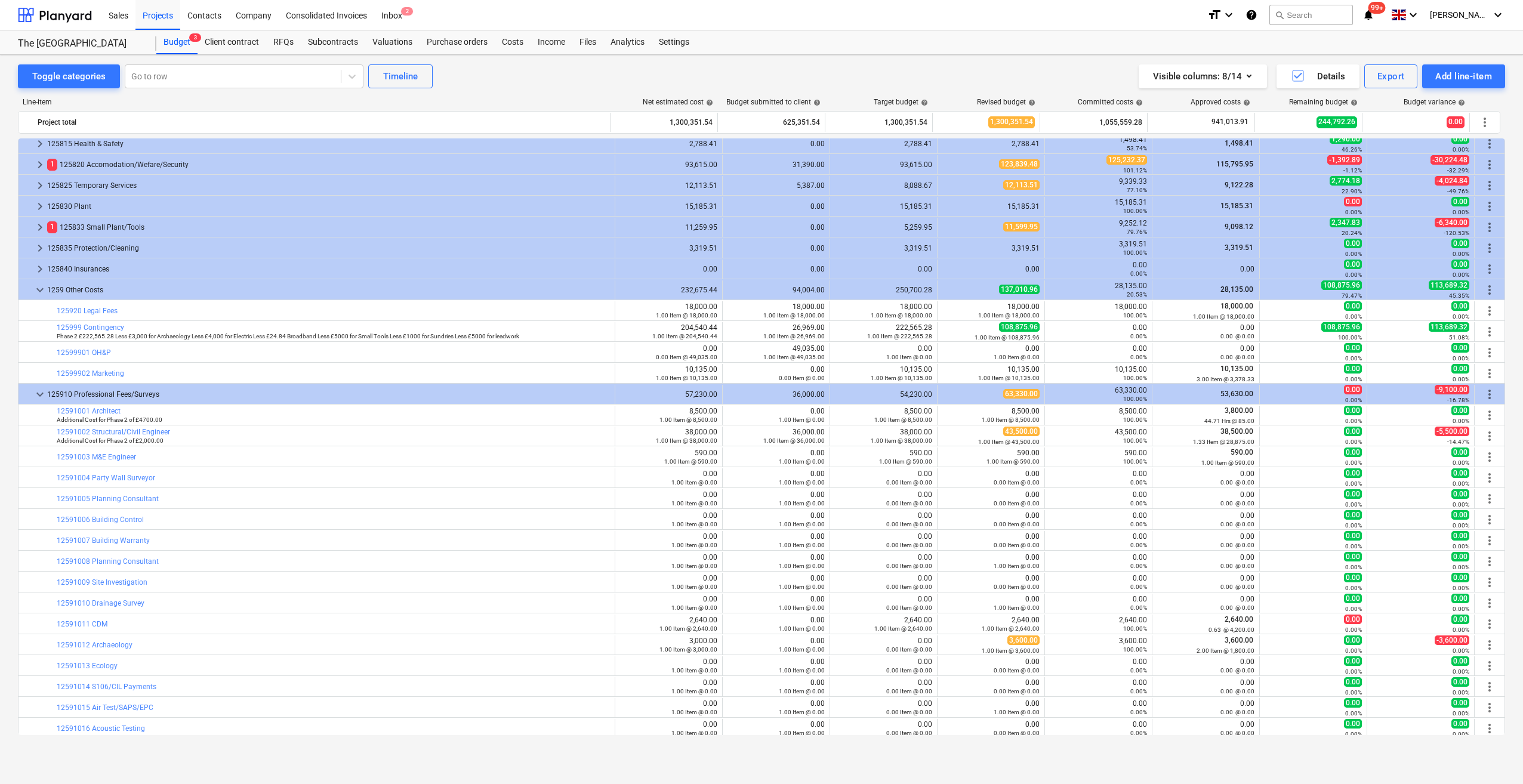
scroll to position [301, 0]
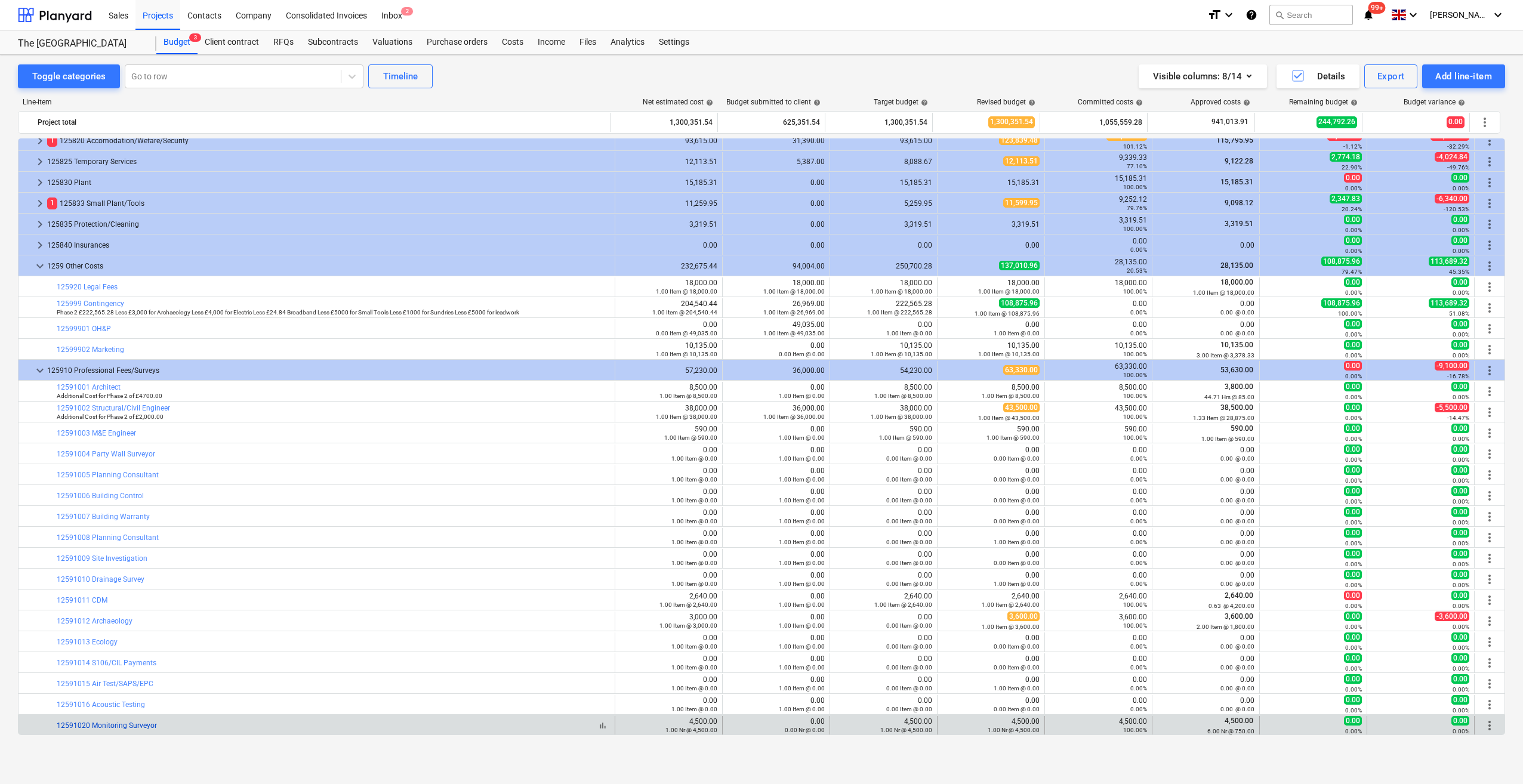
click at [138, 723] on link "12591020 Monitoring Surveyor" at bounding box center [106, 725] width 100 height 8
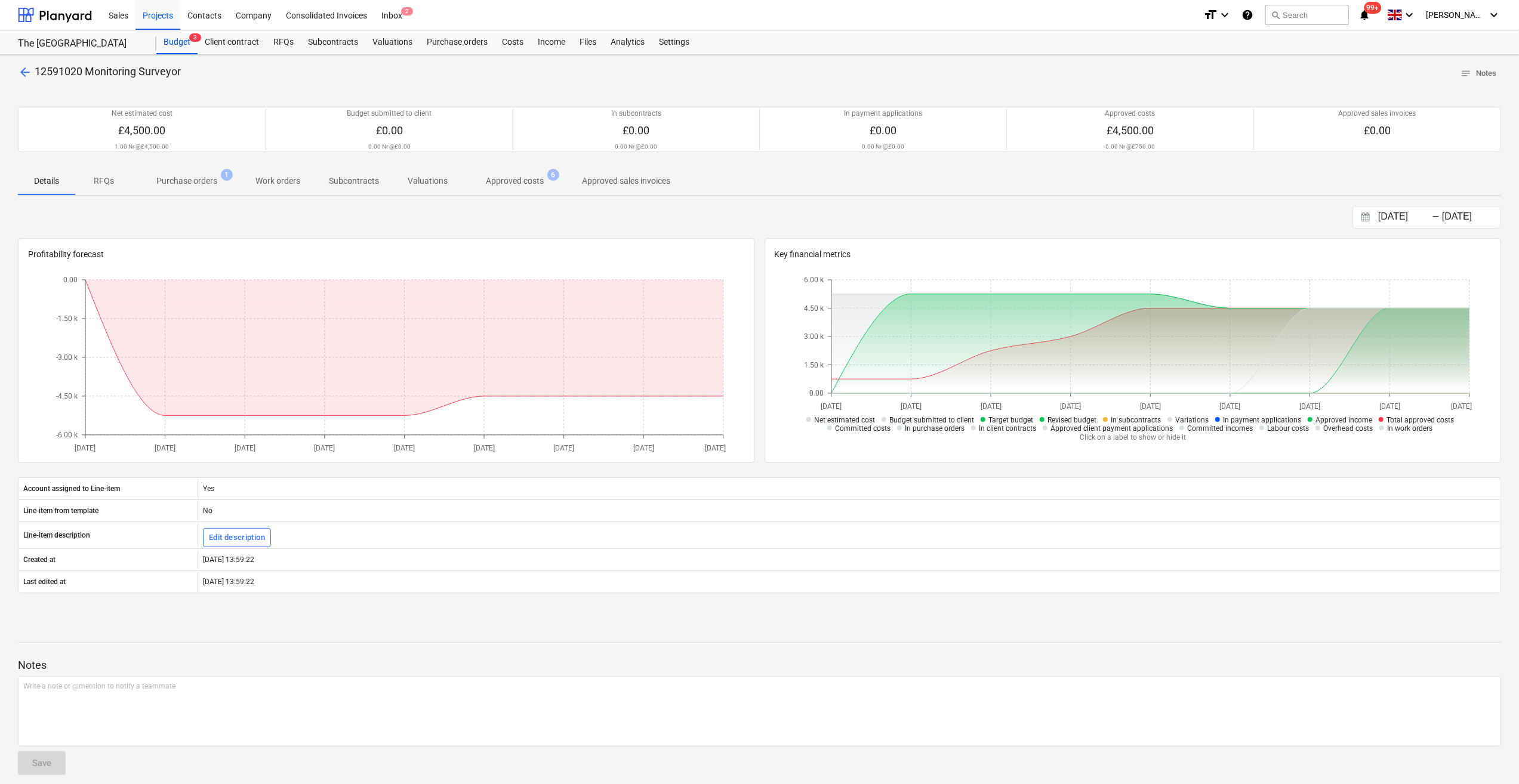
click at [202, 183] on p "Purchase orders" at bounding box center [186, 181] width 61 height 12
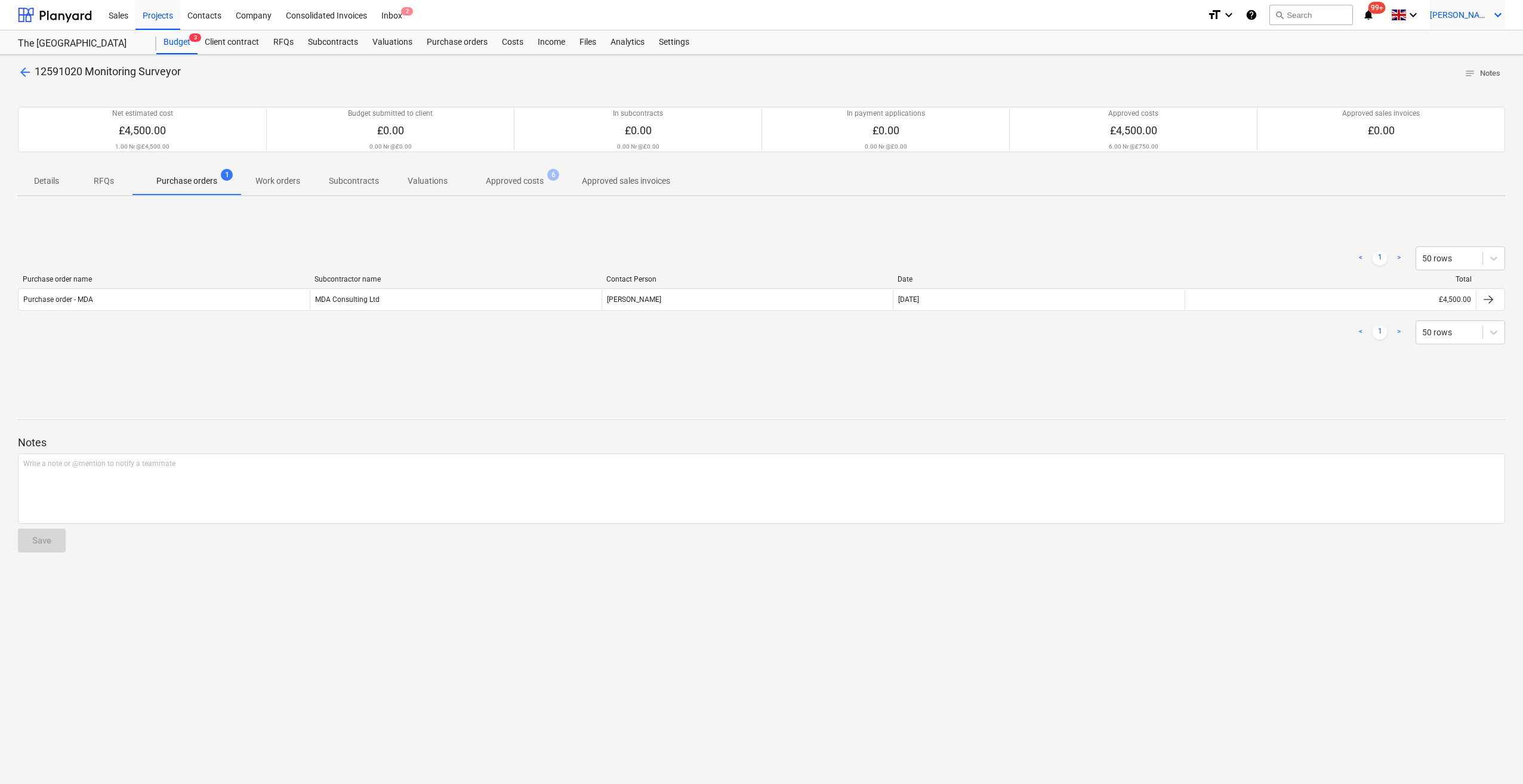
click at [1501, 17] on icon "keyboard_arrow_down" at bounding box center [1498, 14] width 14 height 14
click at [1446, 72] on div "Log out" at bounding box center [1469, 65] width 72 height 19
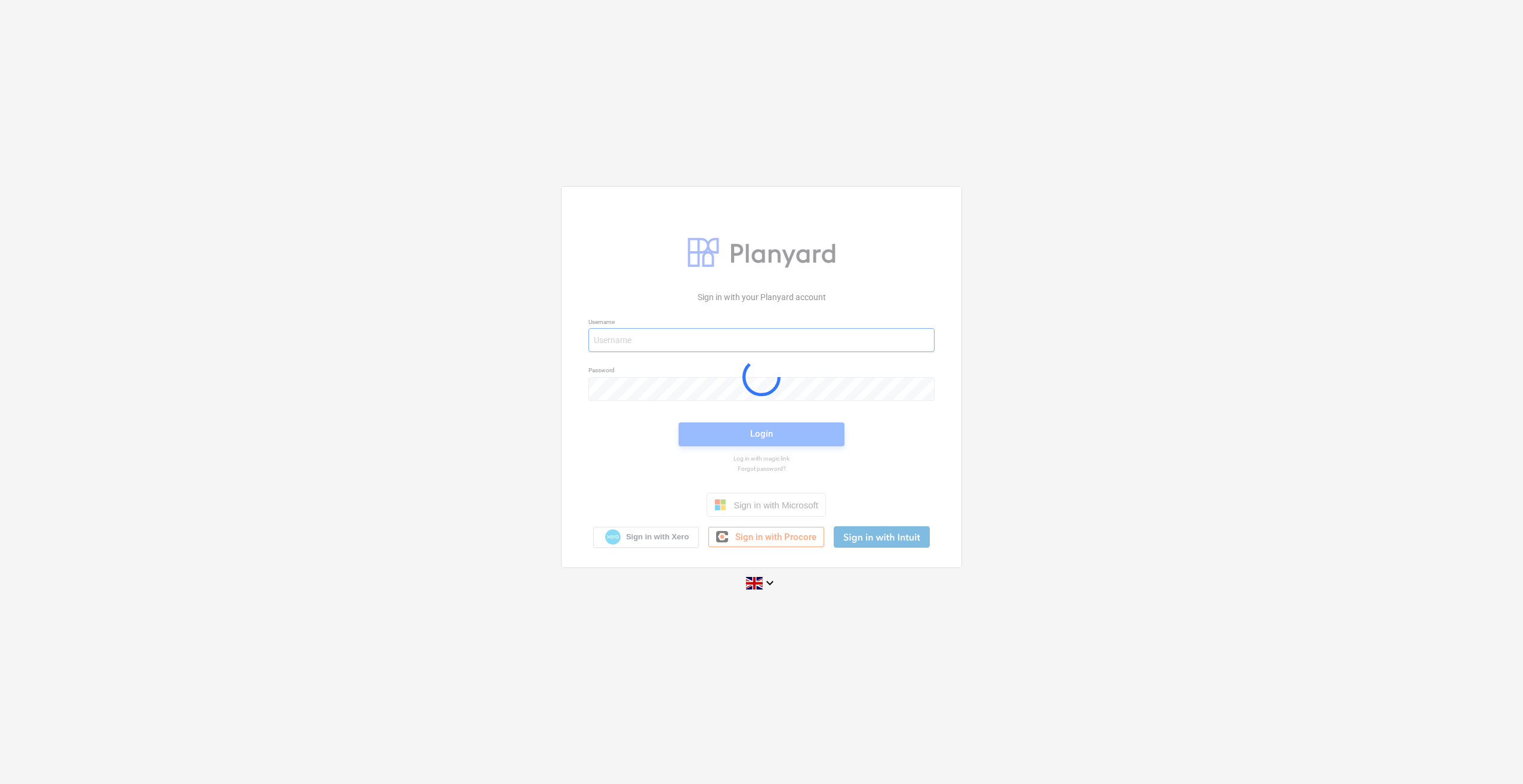
type input "[PERSON_NAME][EMAIL_ADDRESS][PERSON_NAME][DOMAIN_NAME]"
